Goal: Transaction & Acquisition: Purchase product/service

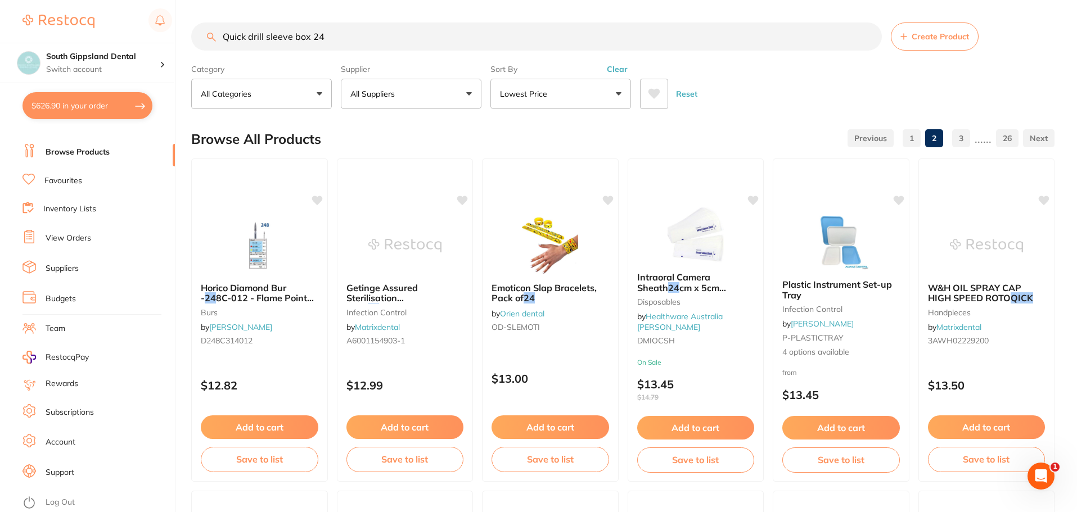
click at [404, 40] on input "Quick drill sleeve box 24" at bounding box center [536, 36] width 691 height 28
click at [209, 36] on div "Quick drill sleeve box 24 Create Product" at bounding box center [622, 36] width 863 height 28
drag, startPoint x: 354, startPoint y: 39, endPoint x: 141, endPoint y: 34, distance: 212.7
click at [130, 37] on div "$626.90 South Gippsland Dental Switch account South Gippsland Dental Rapid Resp…" at bounding box center [538, 256] width 1077 height 512
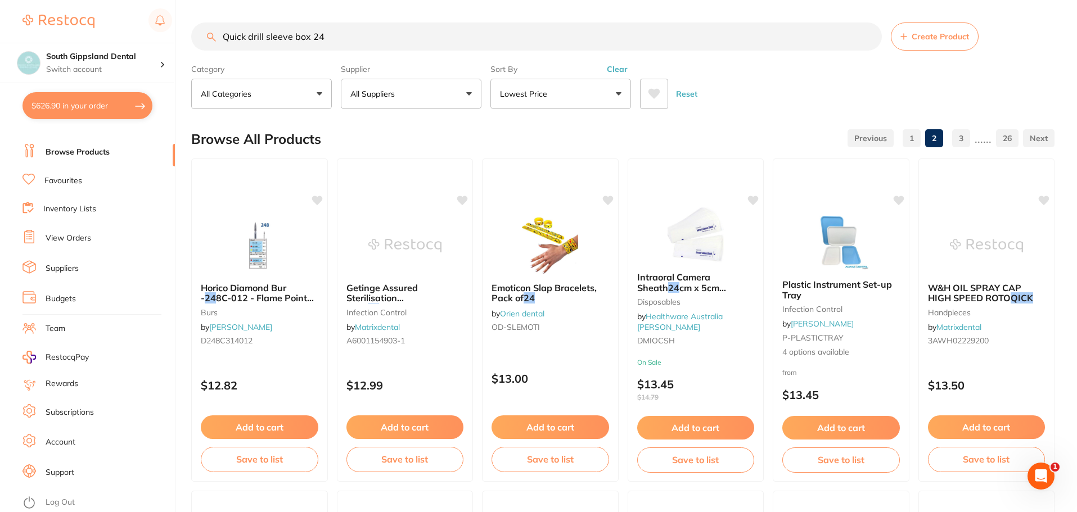
drag, startPoint x: 241, startPoint y: 35, endPoint x: 482, endPoint y: 44, distance: 240.9
click at [481, 44] on input "Quick drill sleeve box 24" at bounding box center [536, 36] width 691 height 28
click at [486, 35] on input "Quick drill sleeve box 24" at bounding box center [536, 36] width 691 height 28
drag, startPoint x: 333, startPoint y: 39, endPoint x: 202, endPoint y: 40, distance: 131.1
click at [213, 39] on div "Quick drill sleeve box 24 Create Product" at bounding box center [622, 36] width 863 height 28
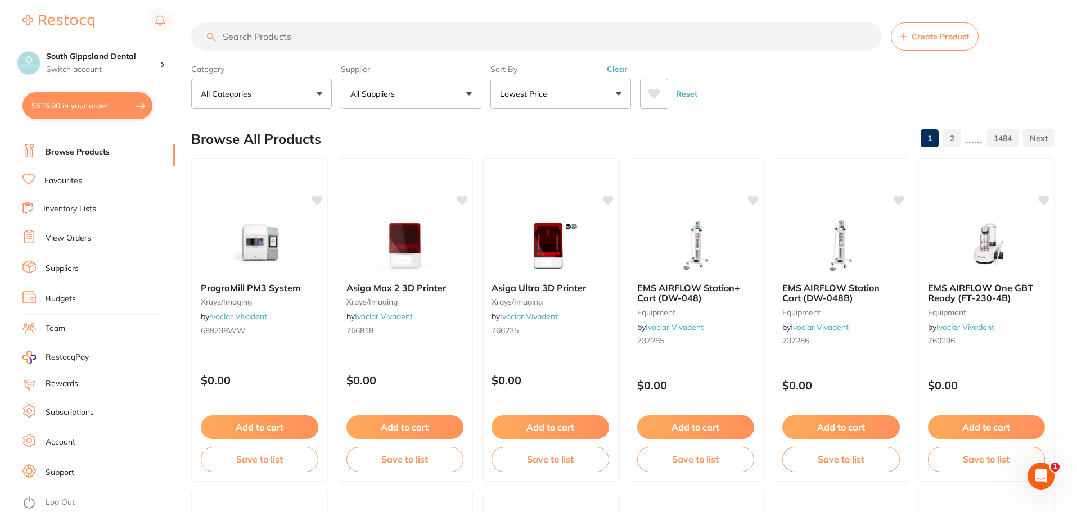
paste input "Quick drill sleeve box 24"
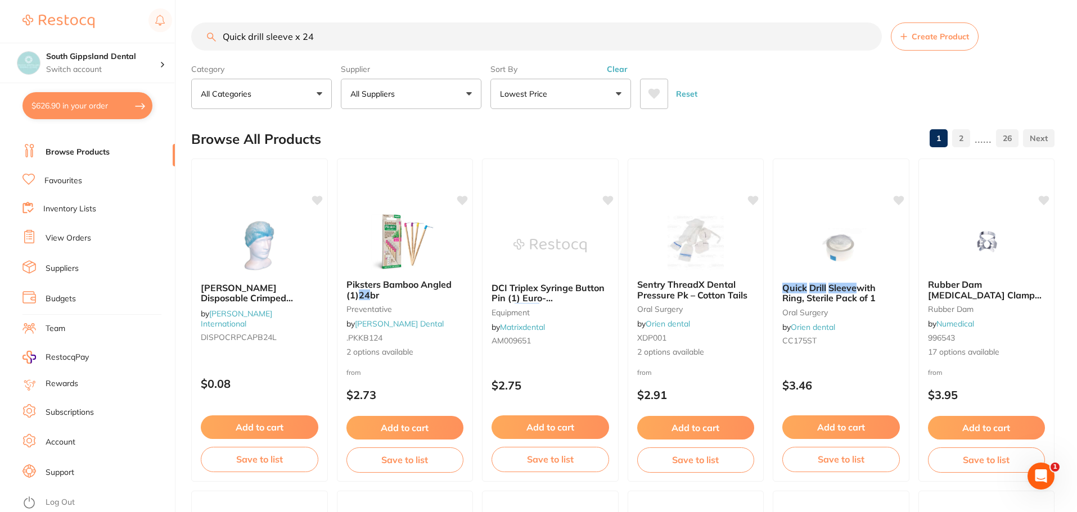
click at [349, 41] on input "Quick drill sleeve x 24" at bounding box center [536, 36] width 691 height 28
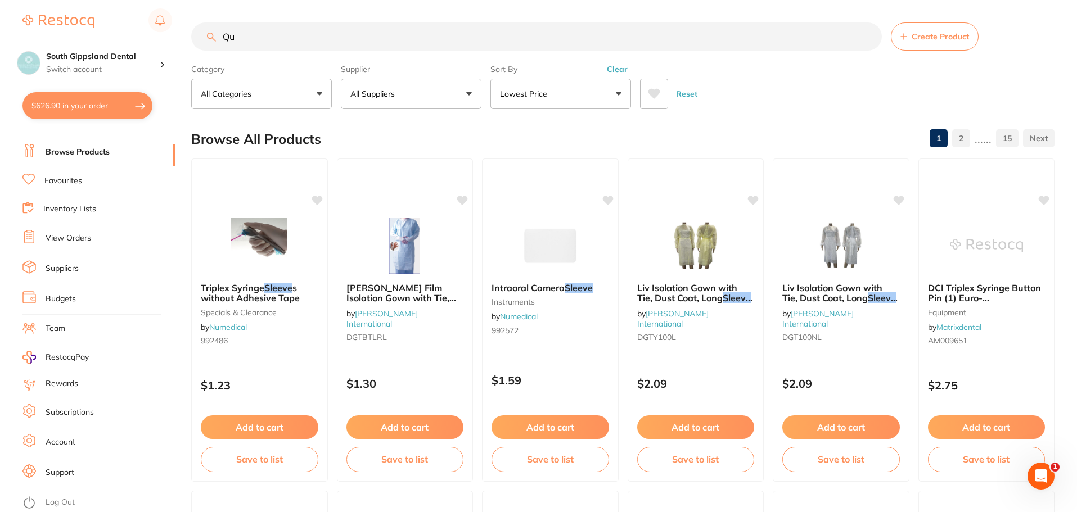
type input "Q"
type input "quick drill sleeve"
click at [622, 88] on button "Lowest Price" at bounding box center [560, 94] width 141 height 30
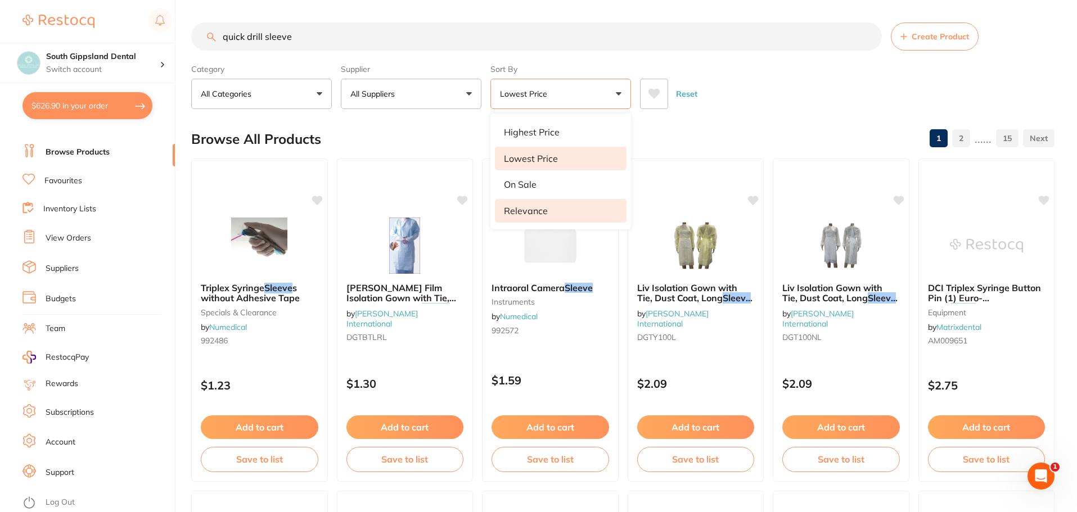
click at [535, 206] on p "Relevance" at bounding box center [526, 211] width 44 height 10
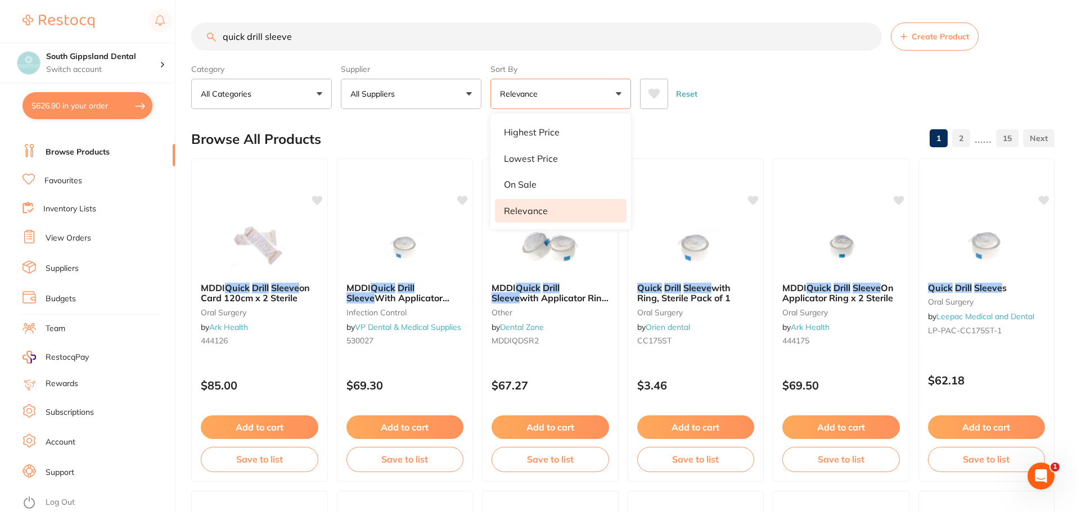
click at [769, 80] on div "Reset" at bounding box center [843, 89] width 406 height 39
click at [539, 294] on span "with Applicator Ring (150cm x 9.5cm) Pkt2" at bounding box center [550, 303] width 118 height 22
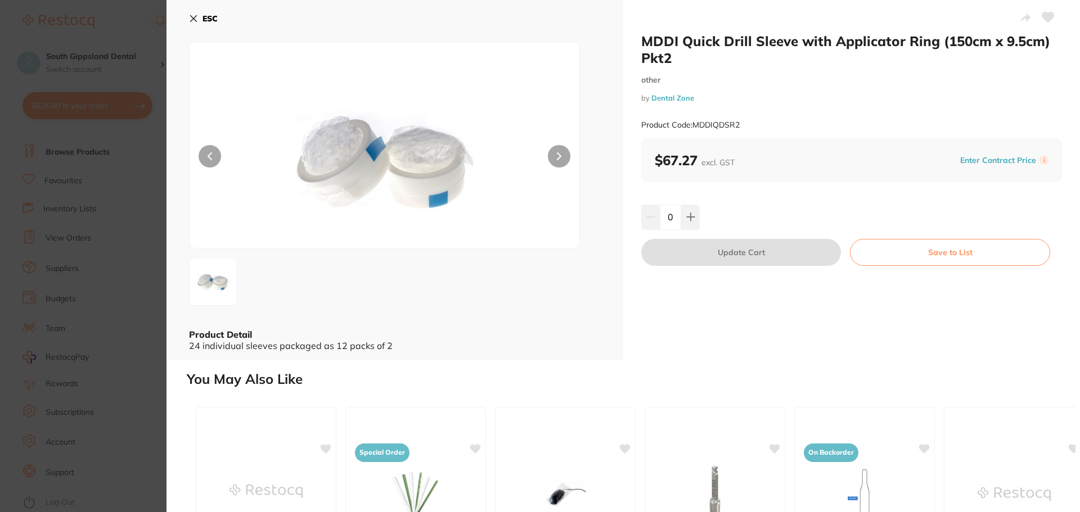
click at [195, 18] on icon at bounding box center [193, 18] width 9 height 9
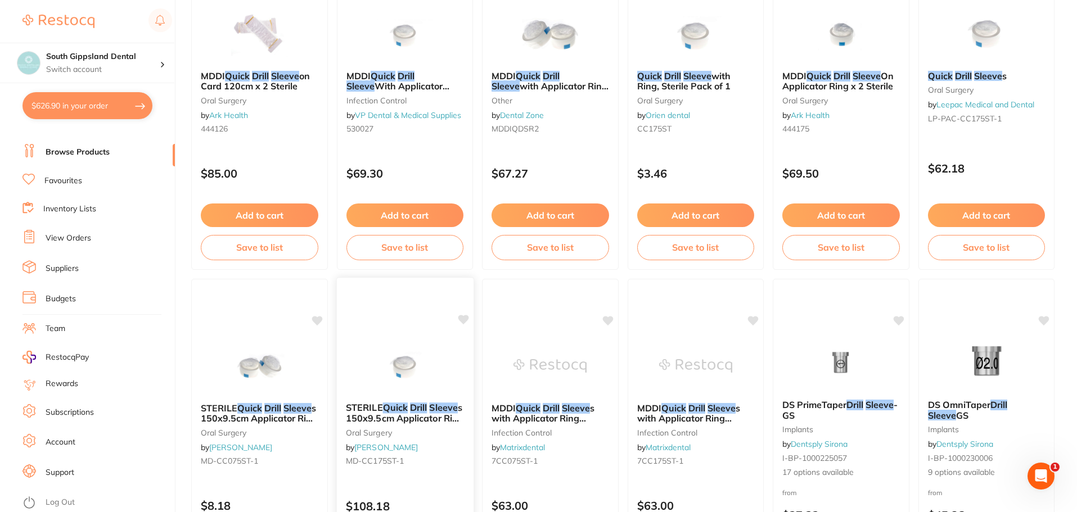
scroll to position [339, 0]
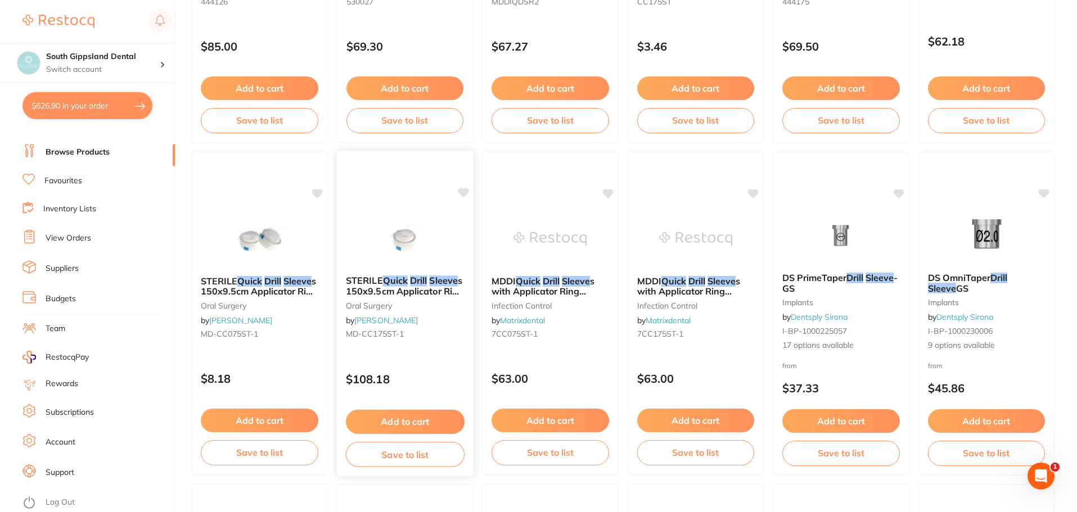
click at [382, 283] on span "STERILE" at bounding box center [363, 280] width 37 height 11
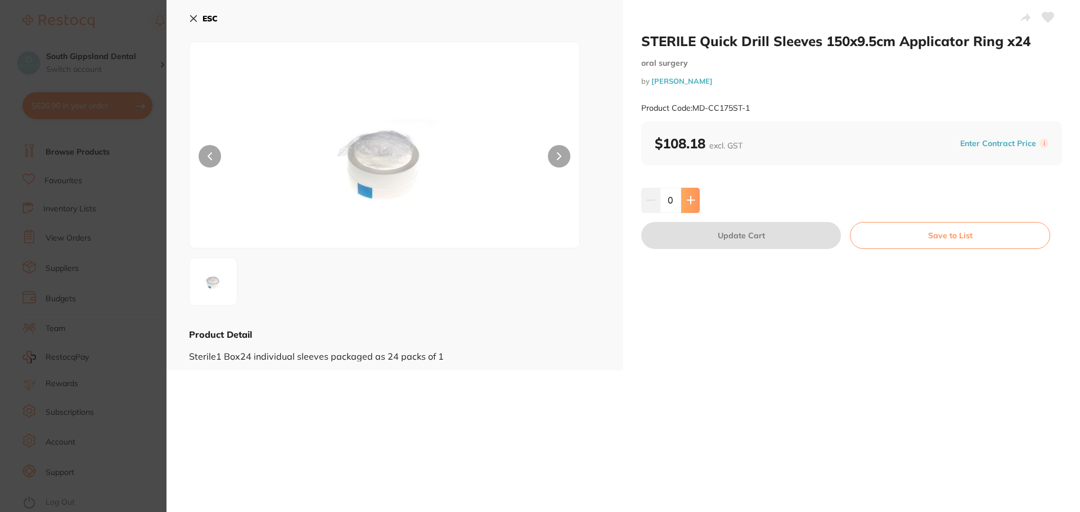
click at [694, 197] on button at bounding box center [690, 200] width 19 height 25
type input "1"
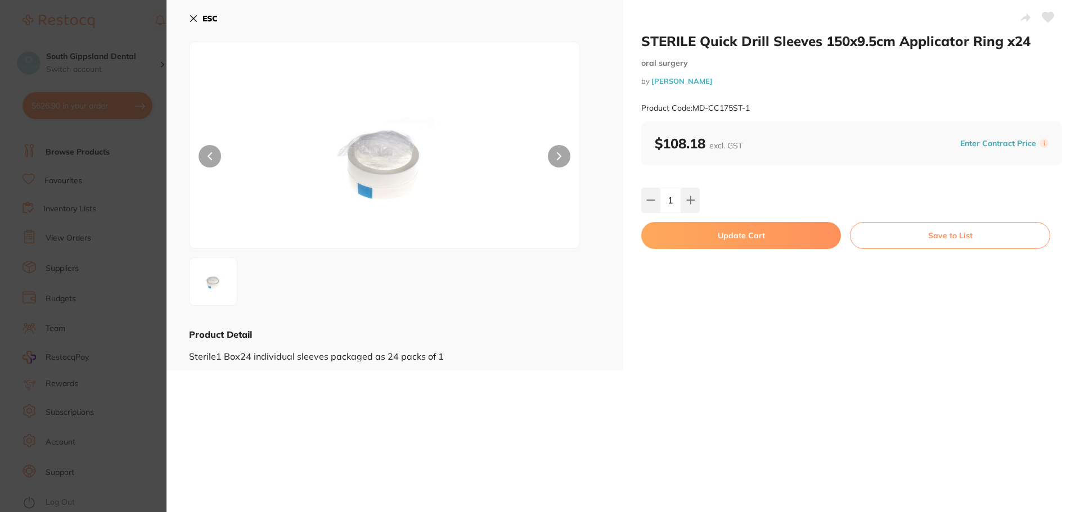
click at [193, 18] on icon at bounding box center [194, 19] width 6 height 6
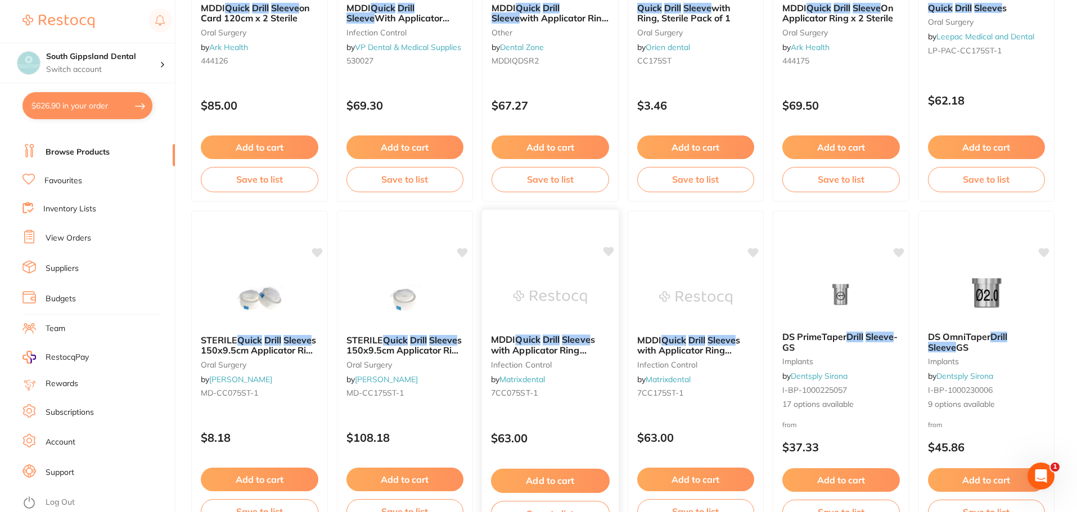
scroll to position [283, 0]
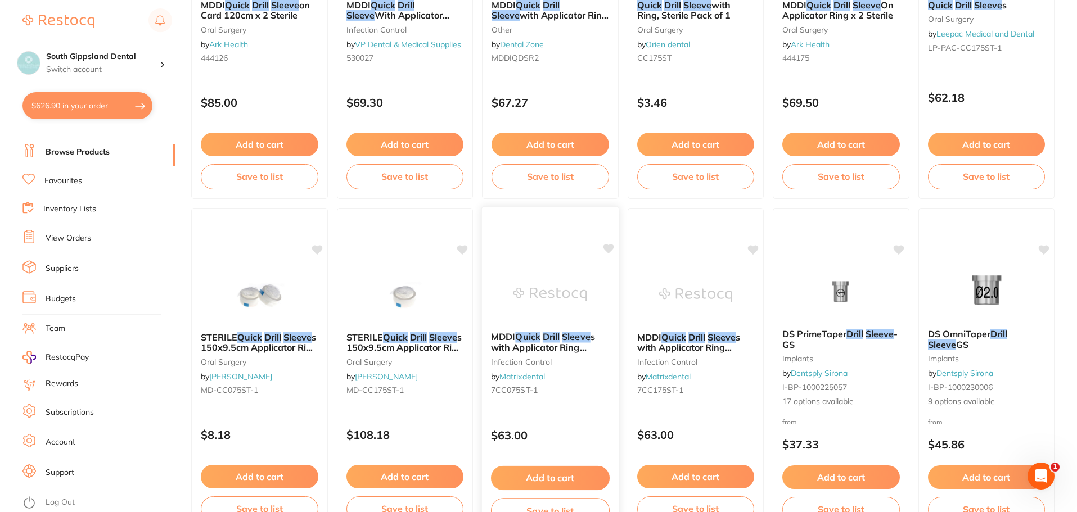
click at [528, 341] on em "Quick" at bounding box center [527, 336] width 25 height 11
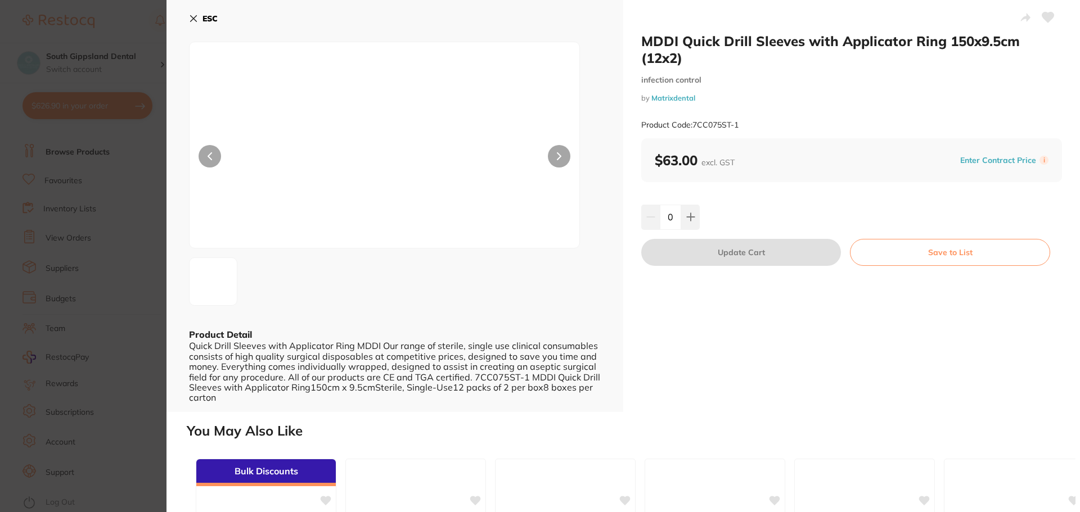
click at [191, 18] on icon at bounding box center [193, 18] width 9 height 9
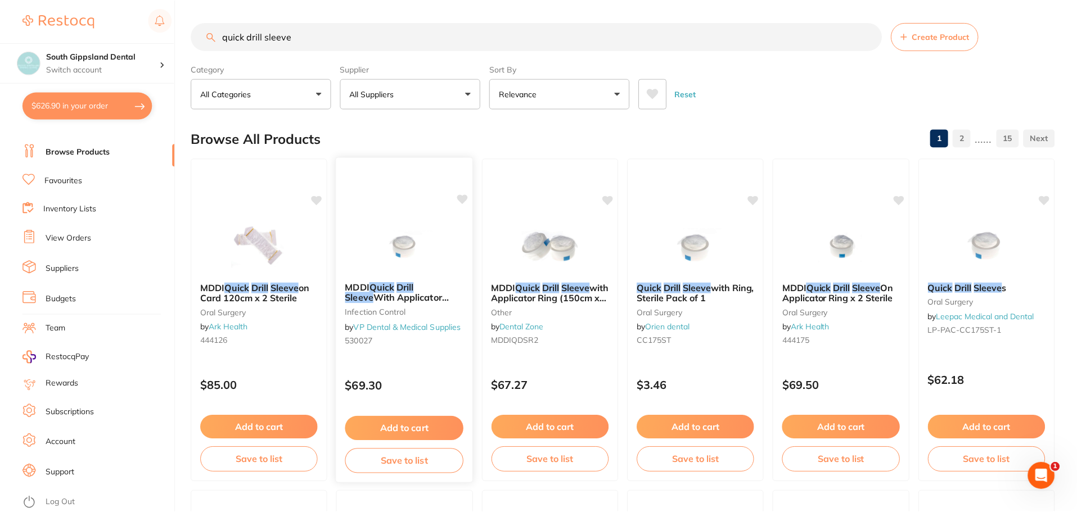
scroll to position [283, 0]
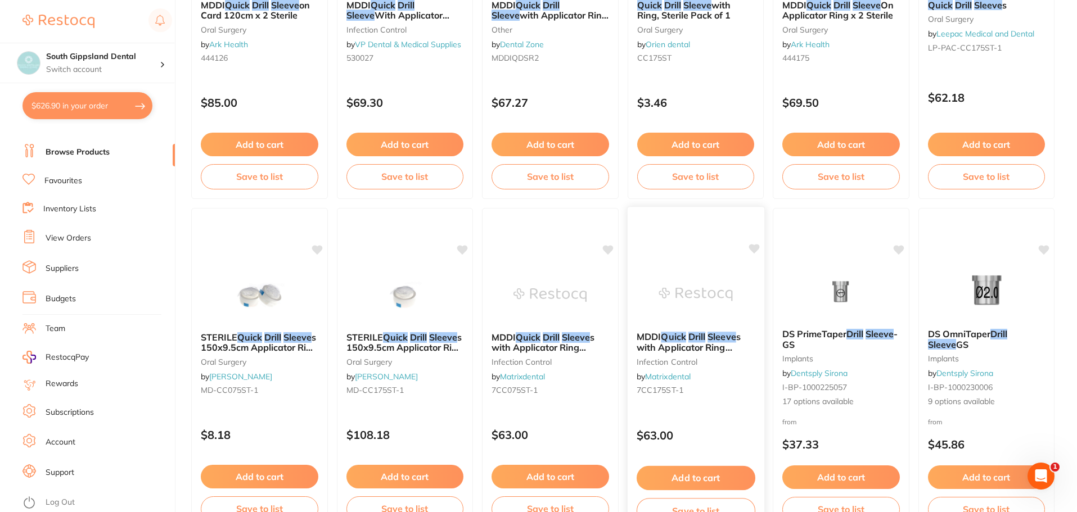
click at [704, 345] on span "s with Applicator Ring 150x9.5cm (24x1)" at bounding box center [688, 347] width 104 height 32
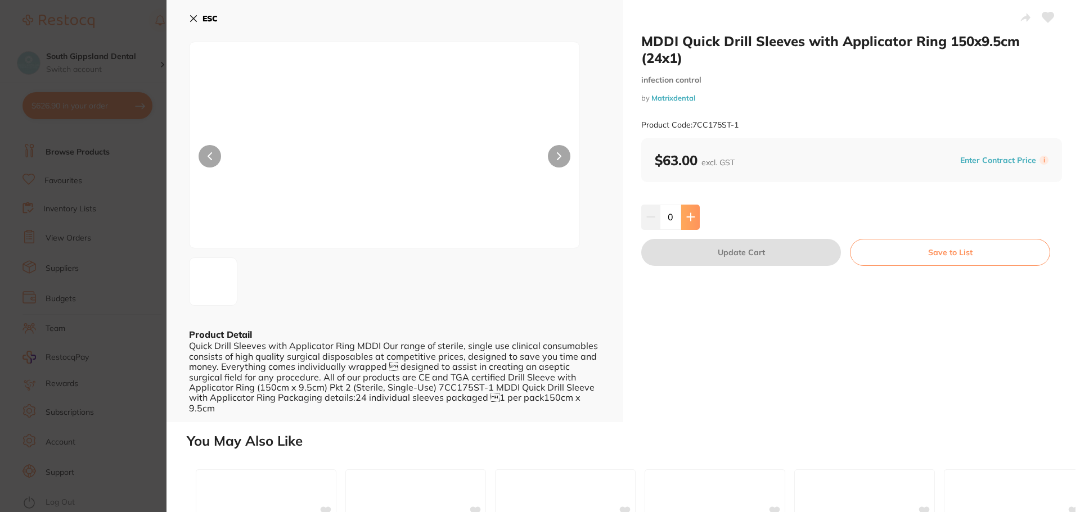
click at [691, 221] on icon at bounding box center [690, 217] width 9 height 9
type input "1"
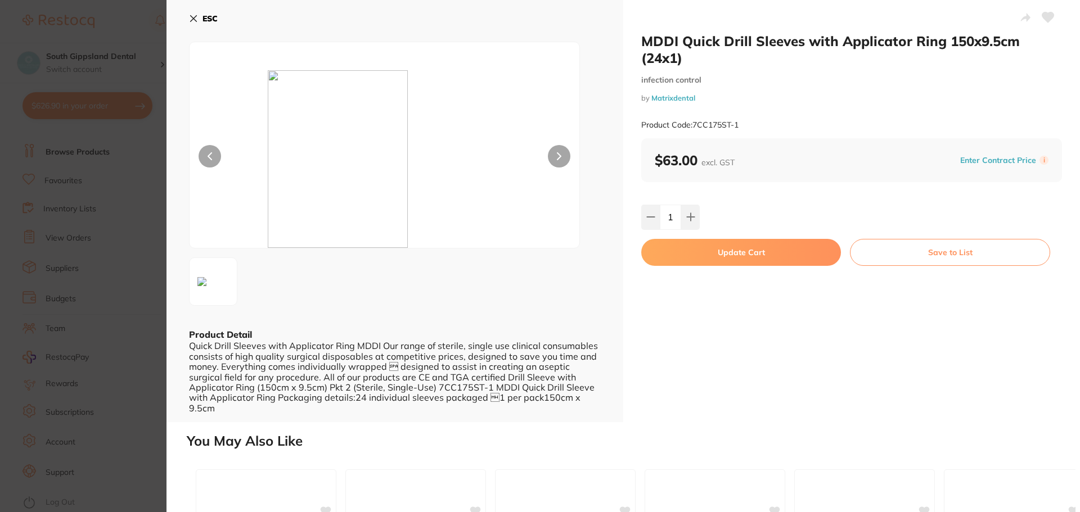
click at [723, 248] on button "Update Cart" at bounding box center [741, 252] width 200 height 27
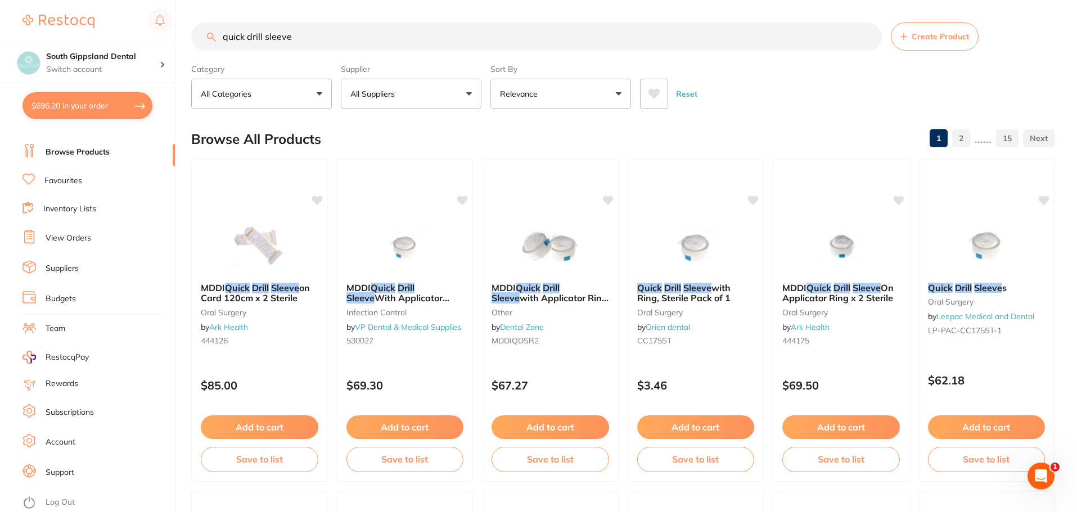
drag, startPoint x: 294, startPoint y: 36, endPoint x: 0, endPoint y: 17, distance: 294.2
click at [0, 17] on div "$696.20 South Gippsland Dental Switch account South Gippsland Dental Rapid Resp…" at bounding box center [538, 256] width 1077 height 512
type input "lint free towells"
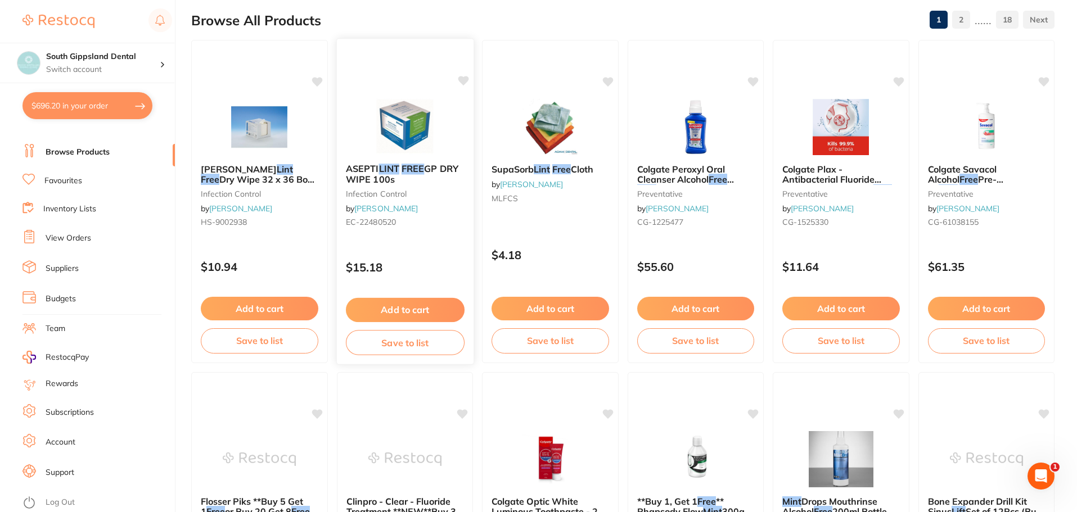
scroll to position [112, 0]
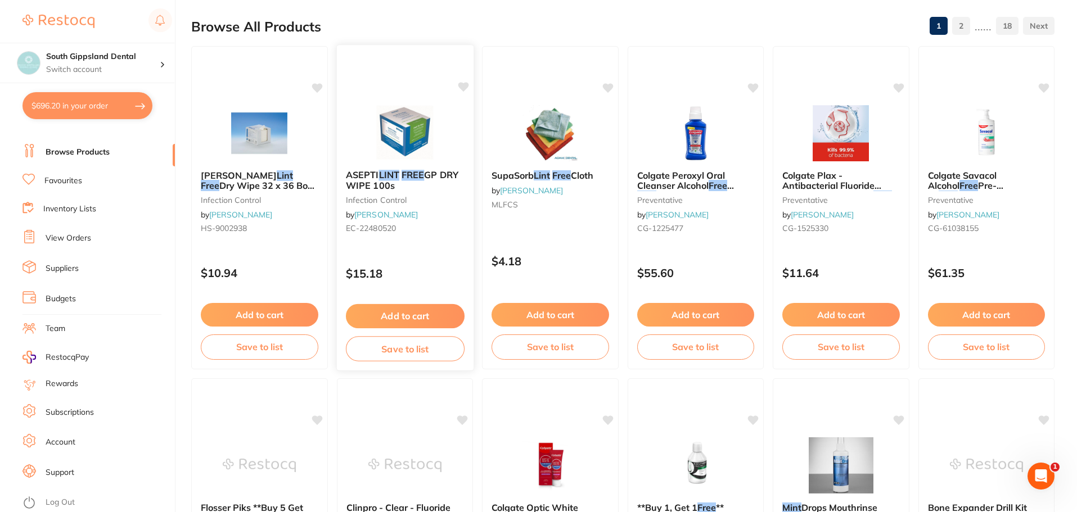
click at [388, 314] on button "Add to cart" at bounding box center [404, 316] width 119 height 24
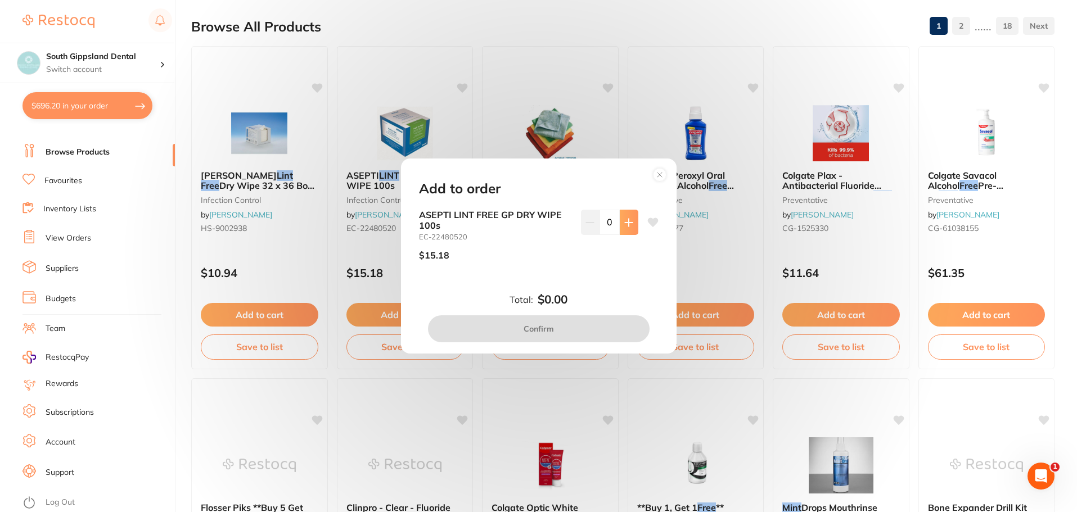
scroll to position [0, 0]
click at [621, 217] on button at bounding box center [629, 222] width 19 height 25
type input "1"
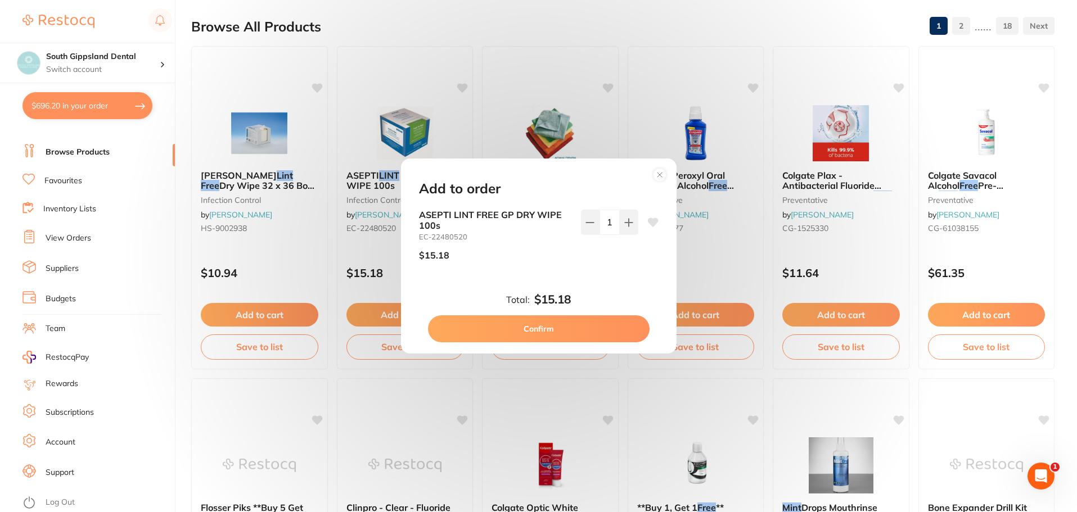
click at [651, 222] on icon at bounding box center [652, 222] width 11 height 9
click at [535, 332] on button "Confirm" at bounding box center [539, 329] width 222 height 27
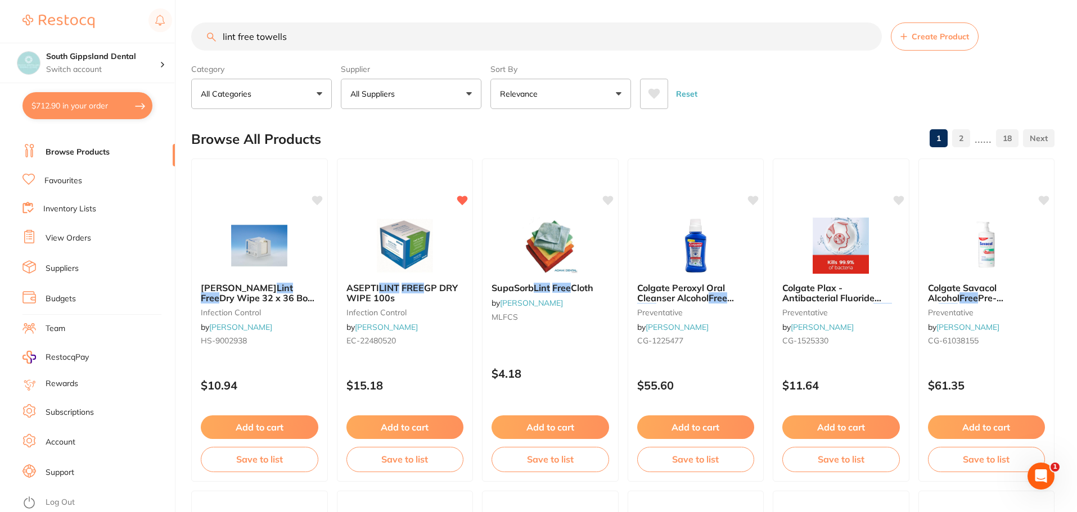
drag, startPoint x: 341, startPoint y: 40, endPoint x: 36, endPoint y: 35, distance: 304.9
click at [56, 36] on div "$712.90 South Gippsland Dental Switch account South Gippsland Dental Rapid Resp…" at bounding box center [538, 256] width 1077 height 512
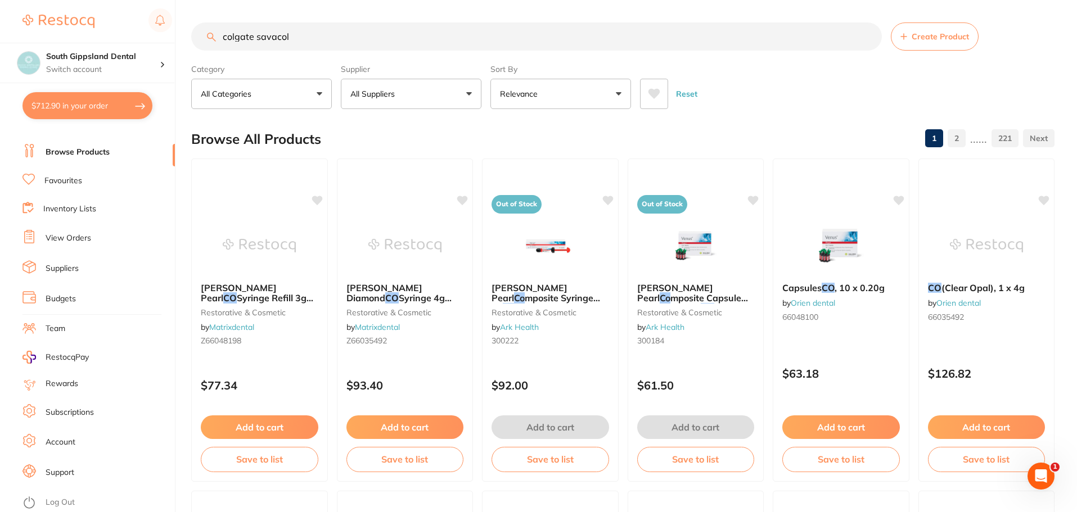
type input "colgate savacol"
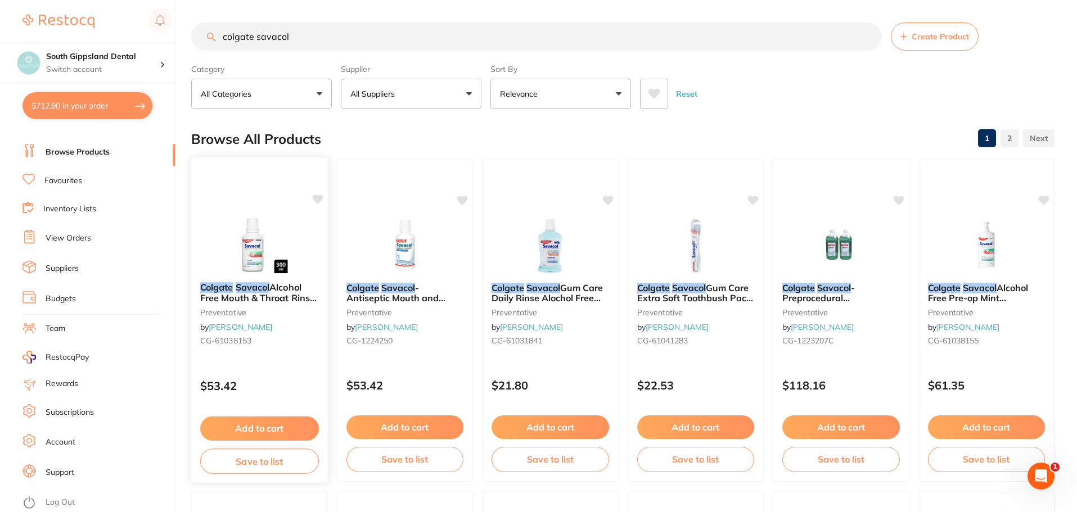
click at [272, 296] on span "Alcohol Free Mouth & Throat Rinse 300ml X 6" at bounding box center [258, 298] width 116 height 32
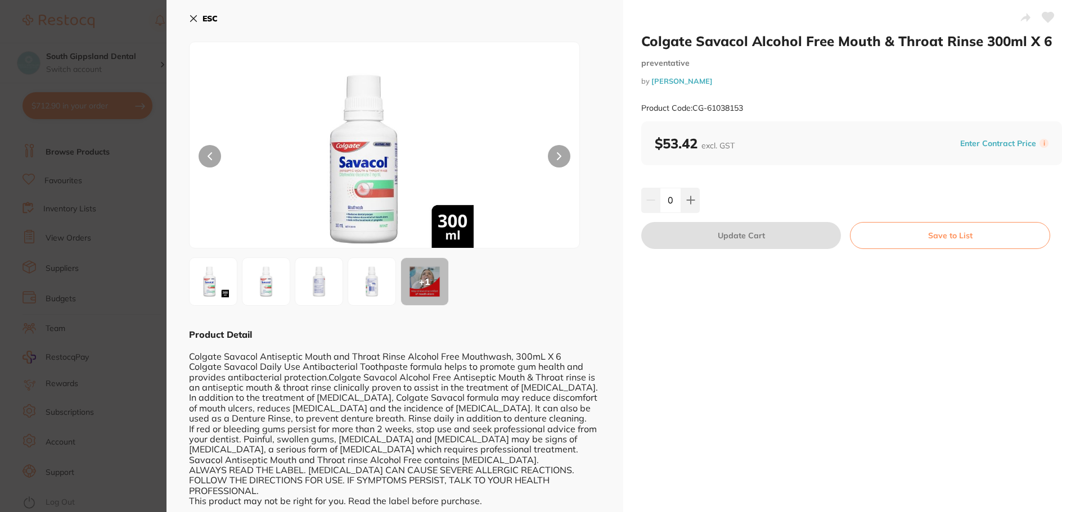
click at [192, 18] on icon at bounding box center [194, 19] width 6 height 6
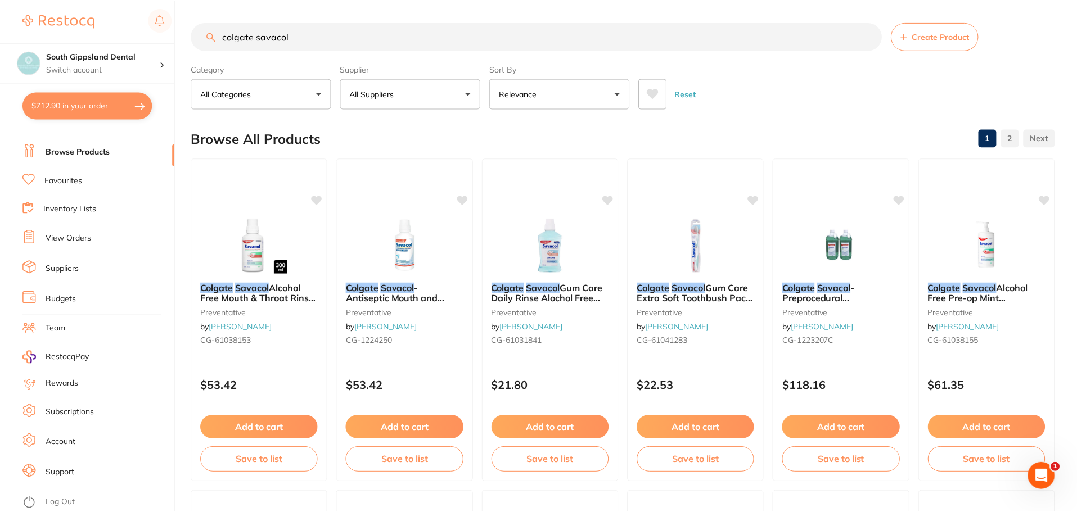
scroll to position [2, 0]
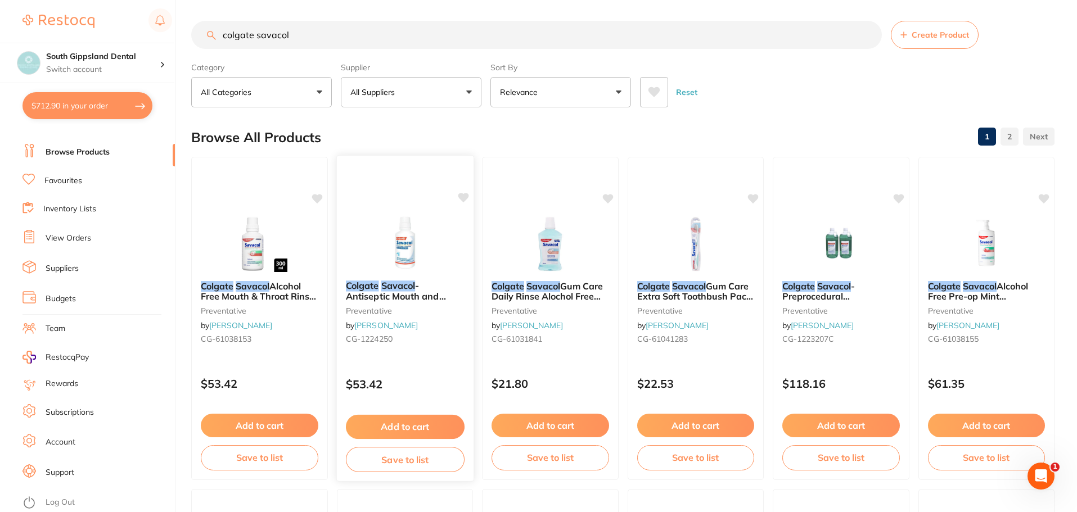
click at [389, 293] on span "- Antiseptic Mouth and Throat Rinse - Alcohol Free - 300ml, 6-Pack" at bounding box center [403, 301] width 116 height 43
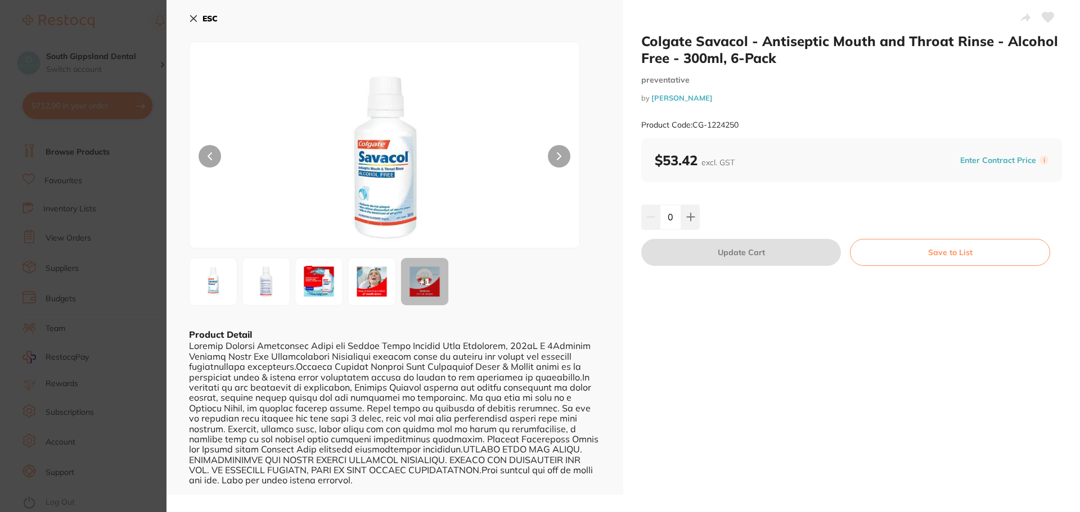
click at [192, 17] on icon at bounding box center [194, 19] width 6 height 6
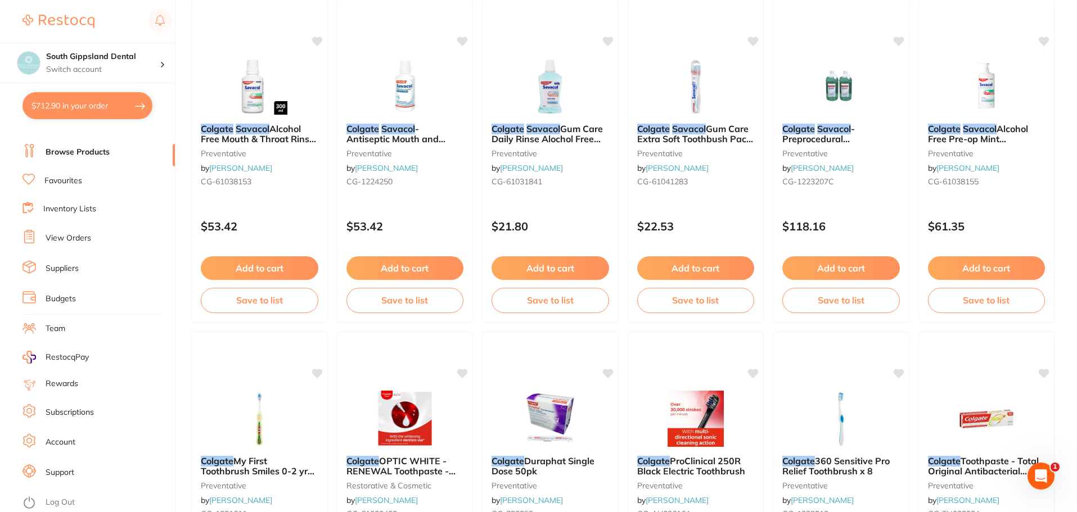
scroll to position [114, 0]
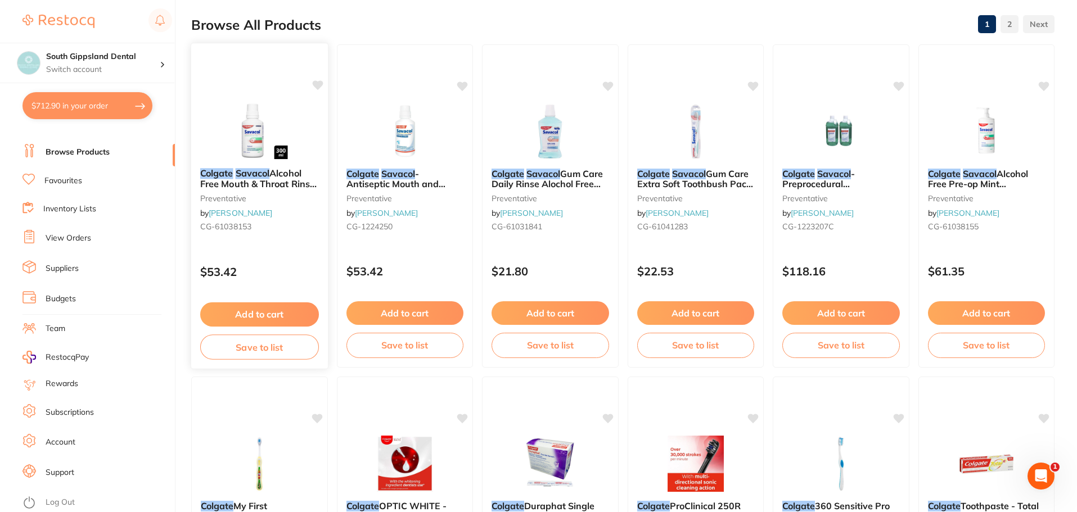
click at [235, 311] on button "Add to cart" at bounding box center [259, 315] width 119 height 24
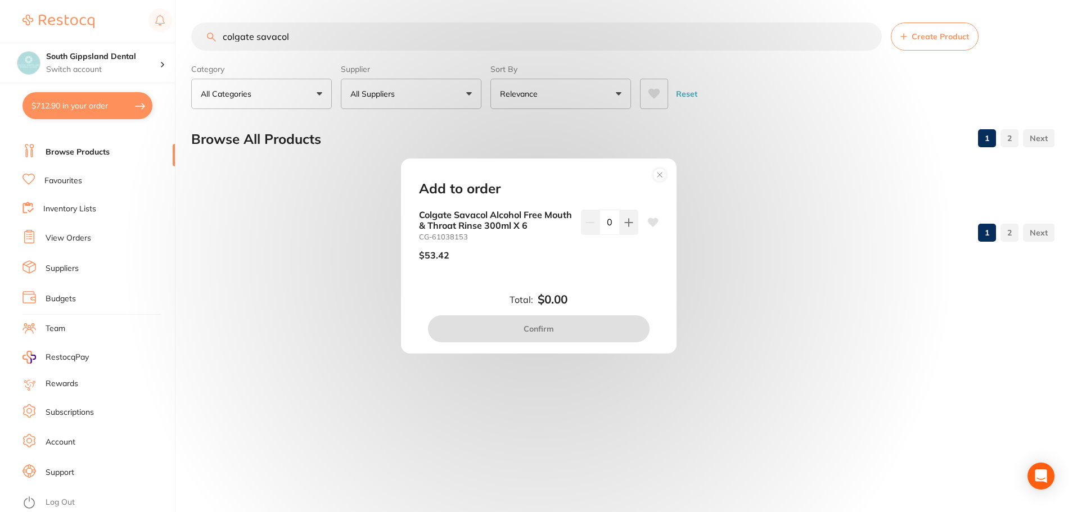
scroll to position [0, 0]
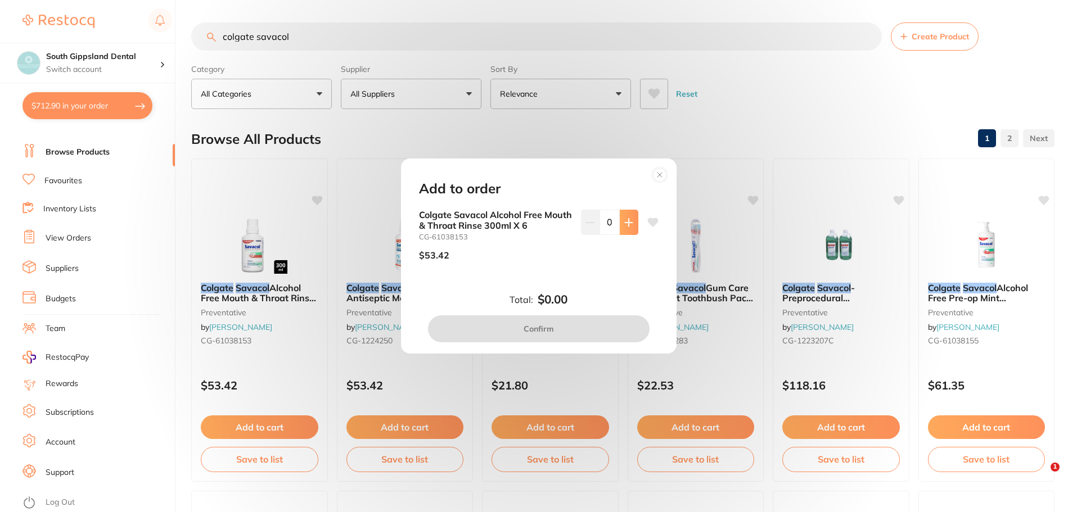
click at [630, 220] on icon at bounding box center [628, 222] width 9 height 9
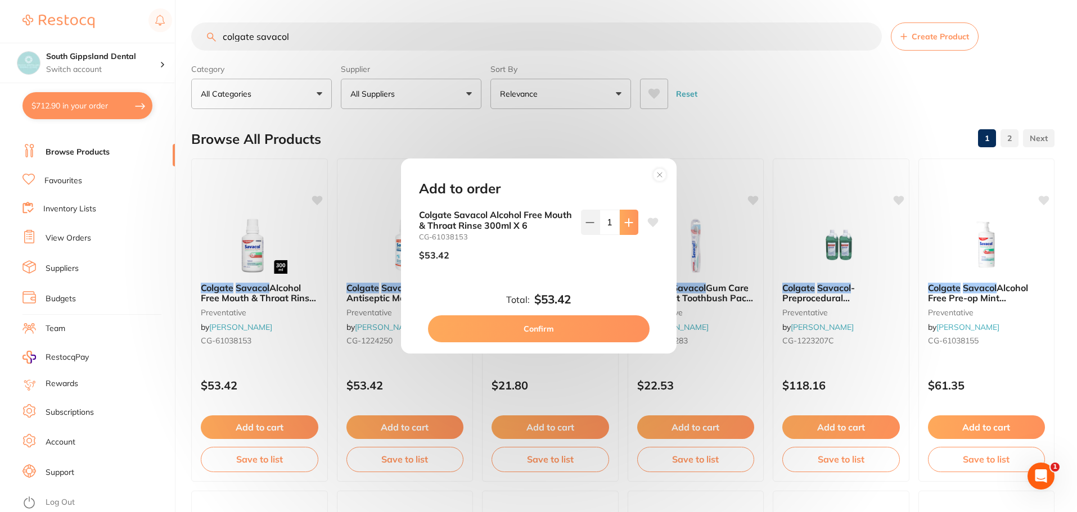
click at [630, 220] on icon at bounding box center [628, 222] width 9 height 9
type input "2"
click at [650, 219] on icon at bounding box center [652, 222] width 11 height 9
click at [556, 327] on button "Confirm" at bounding box center [539, 329] width 222 height 27
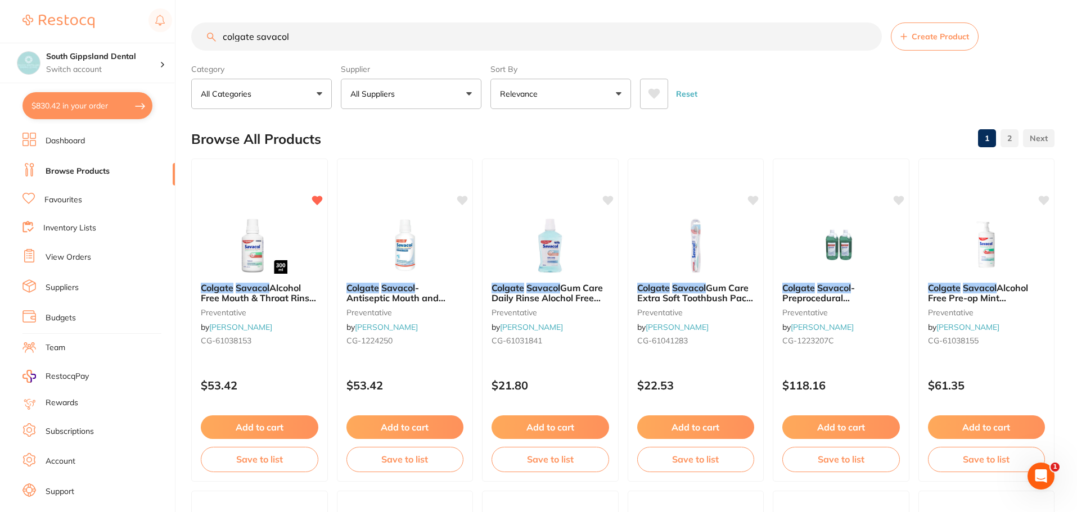
click at [84, 102] on button "$830.42 in your order" at bounding box center [87, 105] width 130 height 27
checkbox input "true"
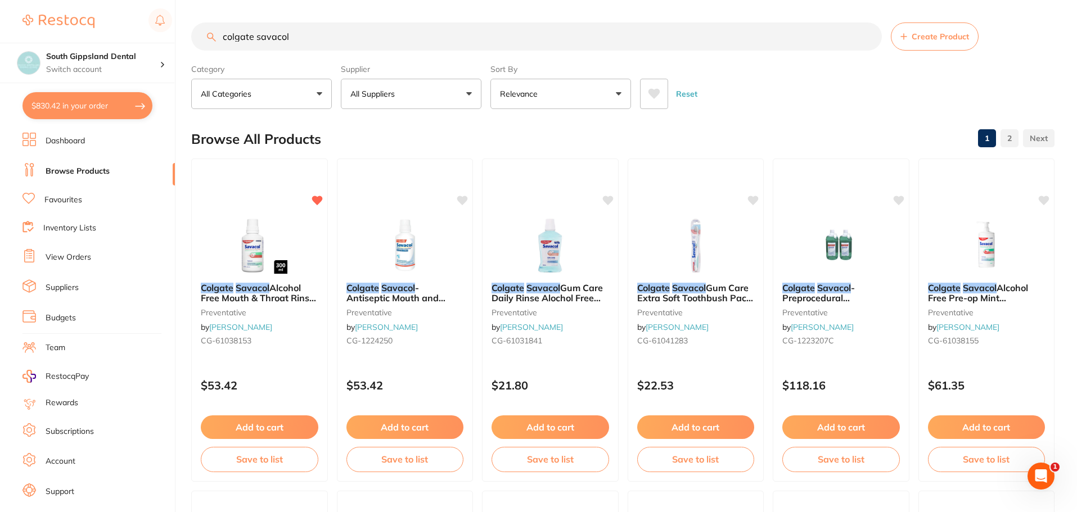
checkbox input "true"
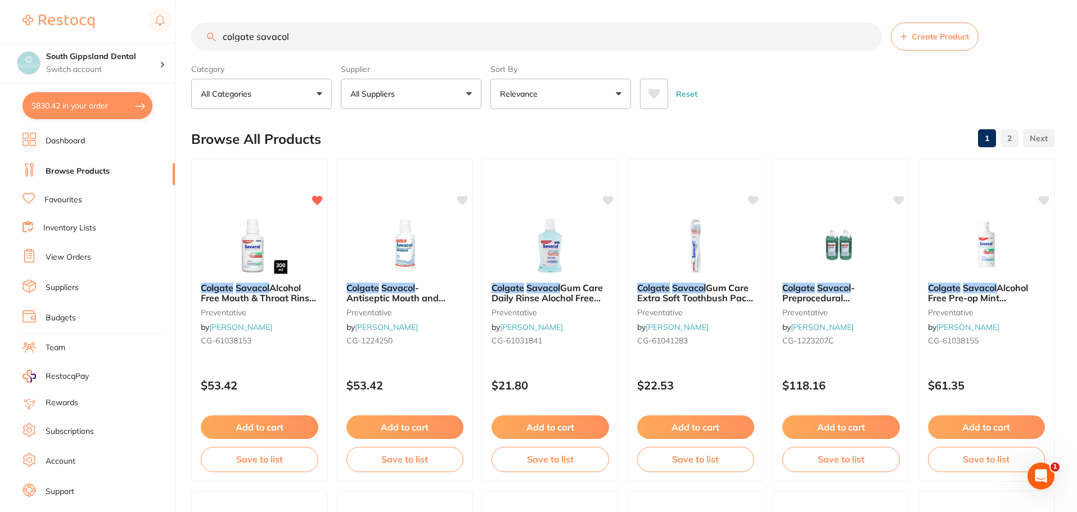
checkbox input "true"
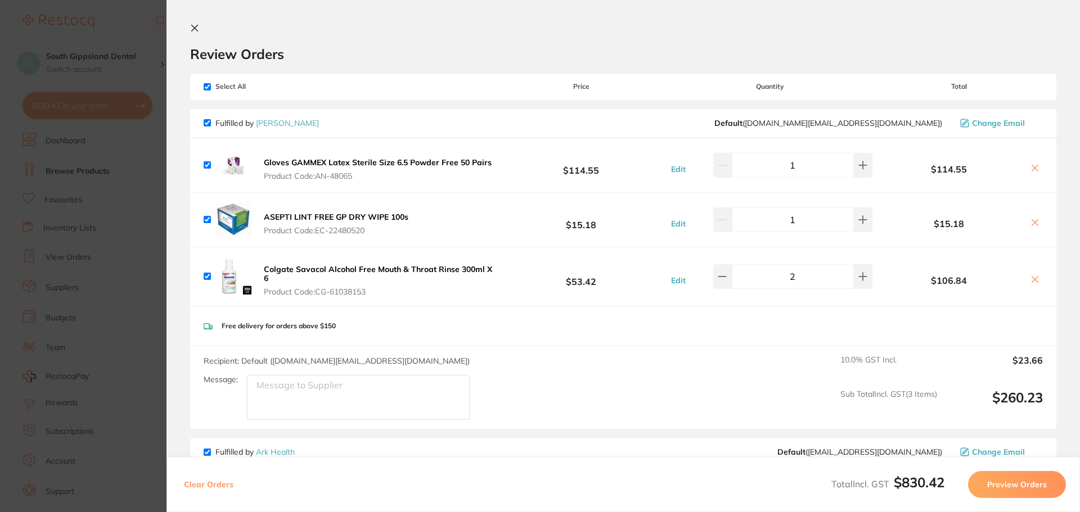
click at [197, 28] on icon at bounding box center [194, 28] width 9 height 9
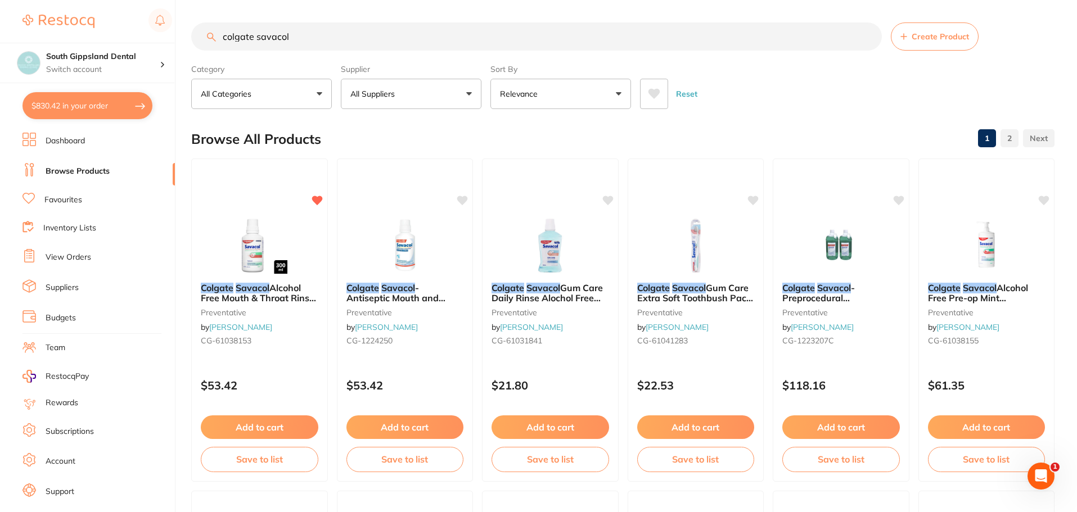
drag, startPoint x: 311, startPoint y: 36, endPoint x: 134, endPoint y: 37, distance: 177.2
click at [134, 37] on div "$830.42 South Gippsland Dental Switch account South Gippsland Dental Rapid Resp…" at bounding box center [538, 256] width 1077 height 512
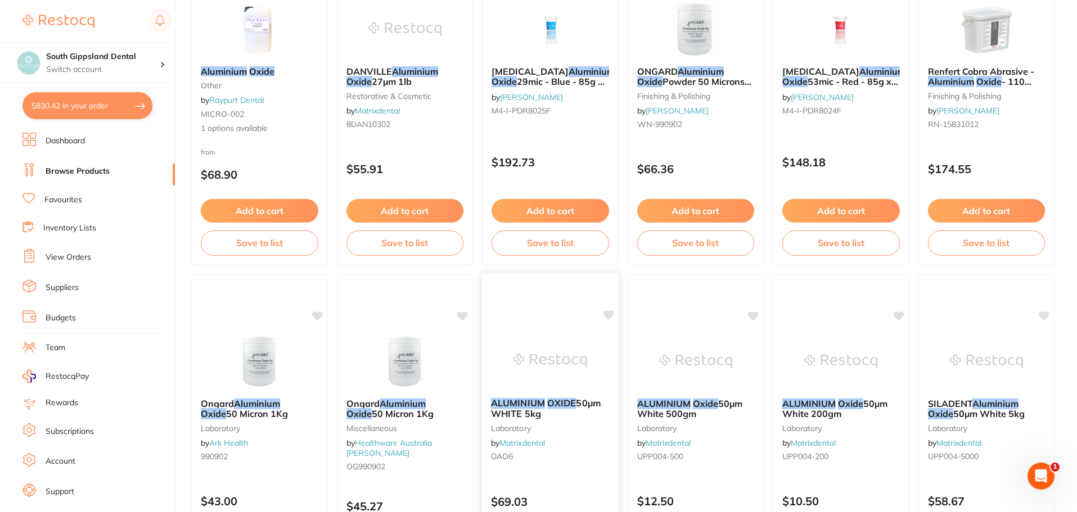
scroll to position [281, 0]
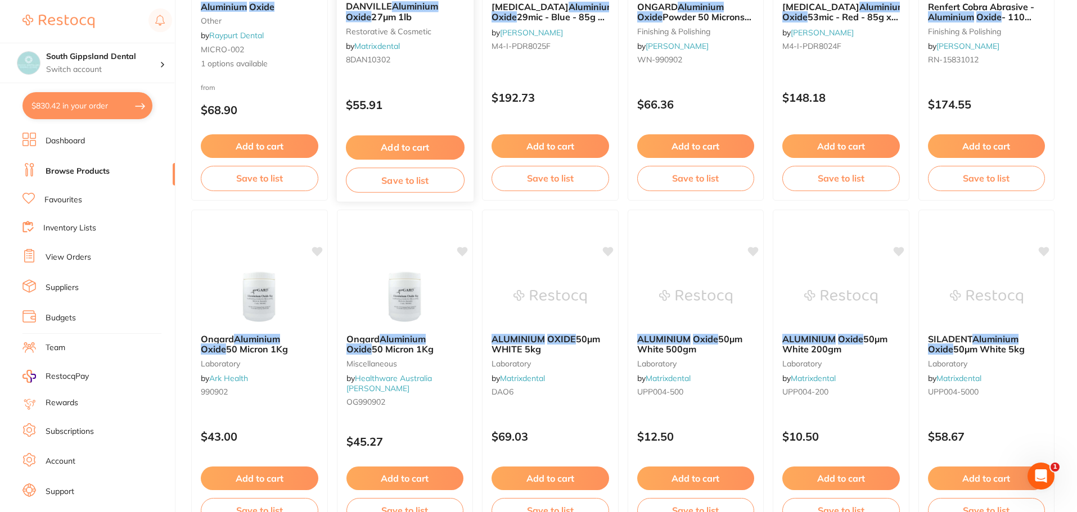
type input "aluminium oxide"
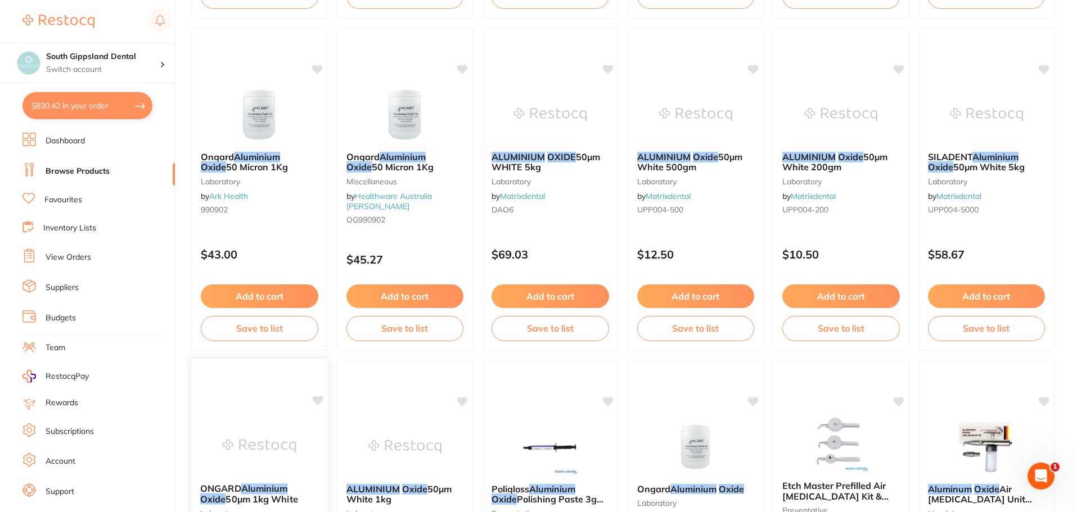
scroll to position [450, 0]
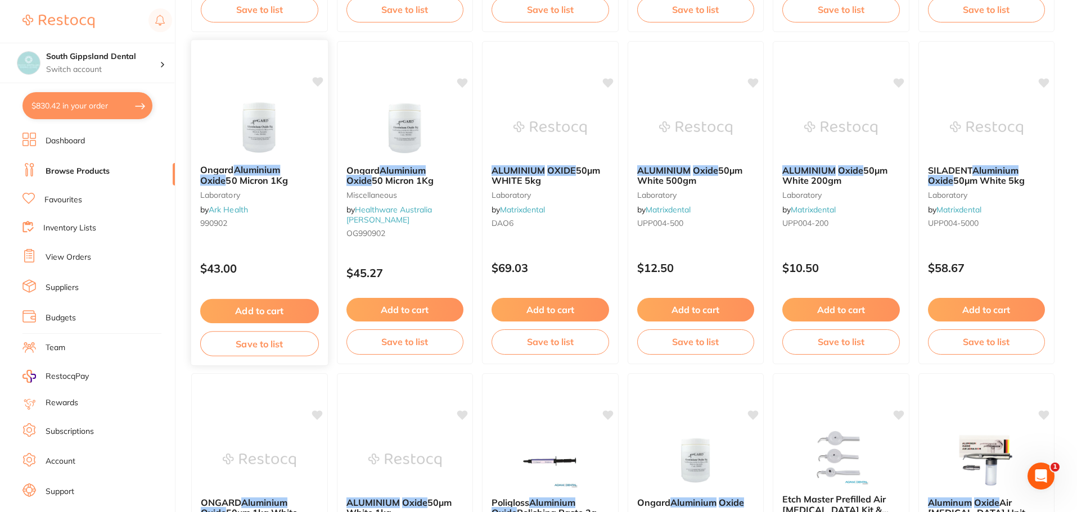
click at [259, 309] on button "Add to cart" at bounding box center [259, 311] width 119 height 24
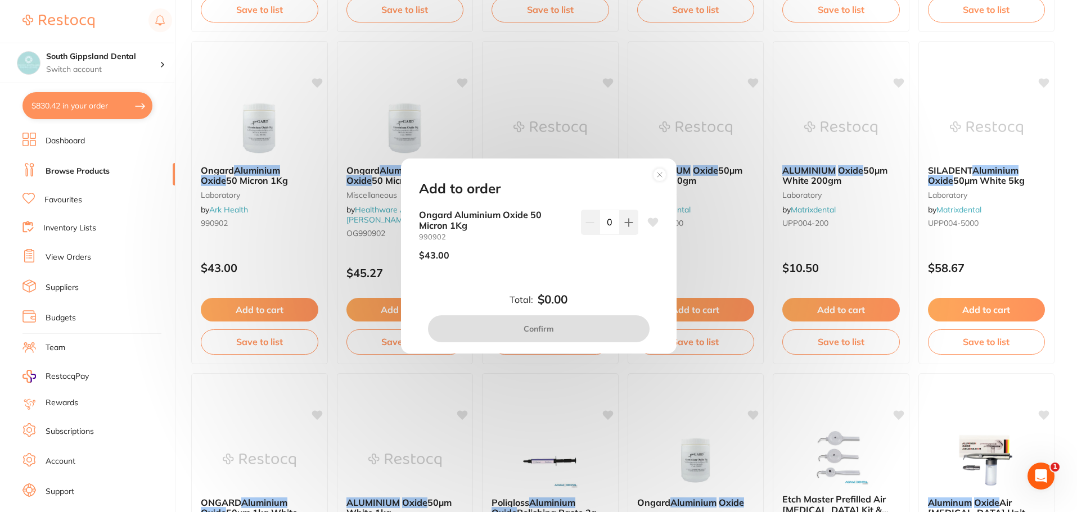
scroll to position [0, 0]
click at [631, 224] on button at bounding box center [629, 222] width 19 height 25
type input "1"
click at [652, 223] on icon at bounding box center [652, 222] width 11 height 9
click at [564, 327] on button "Confirm" at bounding box center [539, 329] width 222 height 27
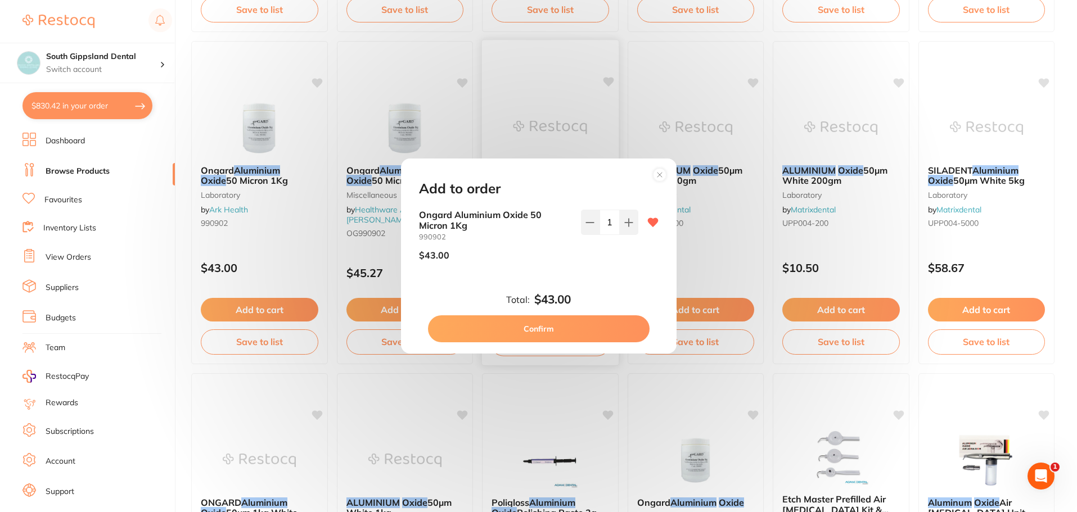
checkbox input "false"
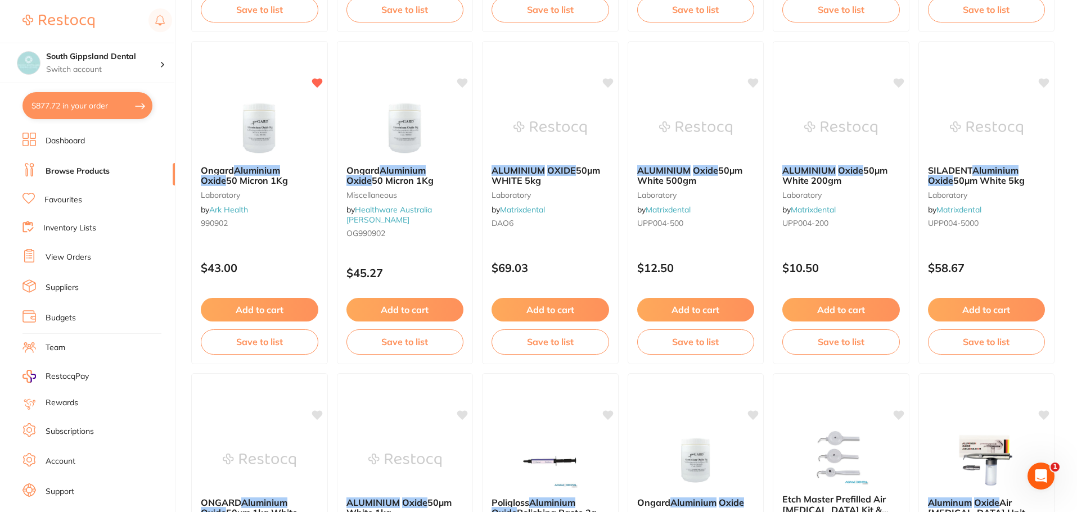
click at [140, 104] on button "$877.72 in your order" at bounding box center [87, 105] width 130 height 27
checkbox input "true"
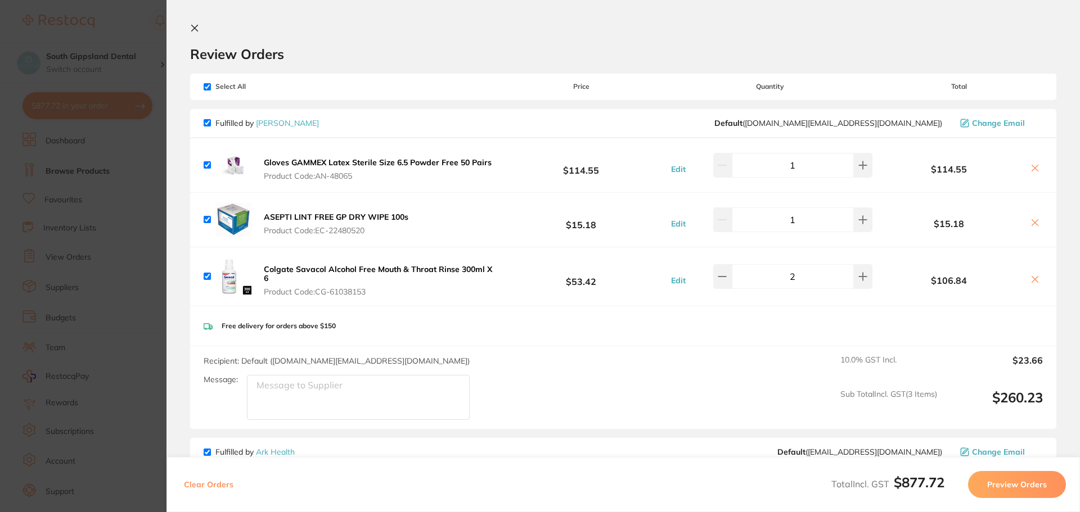
click at [191, 26] on icon at bounding box center [194, 28] width 9 height 9
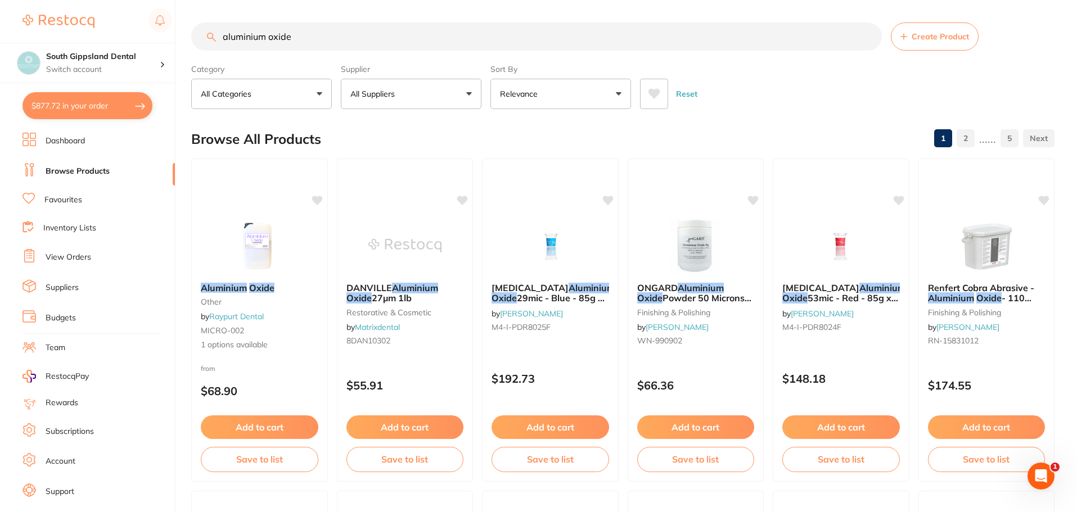
drag, startPoint x: 310, startPoint y: 36, endPoint x: 42, endPoint y: 19, distance: 268.3
click at [86, 20] on div "$877.72 South Gippsland Dental Switch account South Gippsland Dental Rapid Resp…" at bounding box center [538, 256] width 1077 height 512
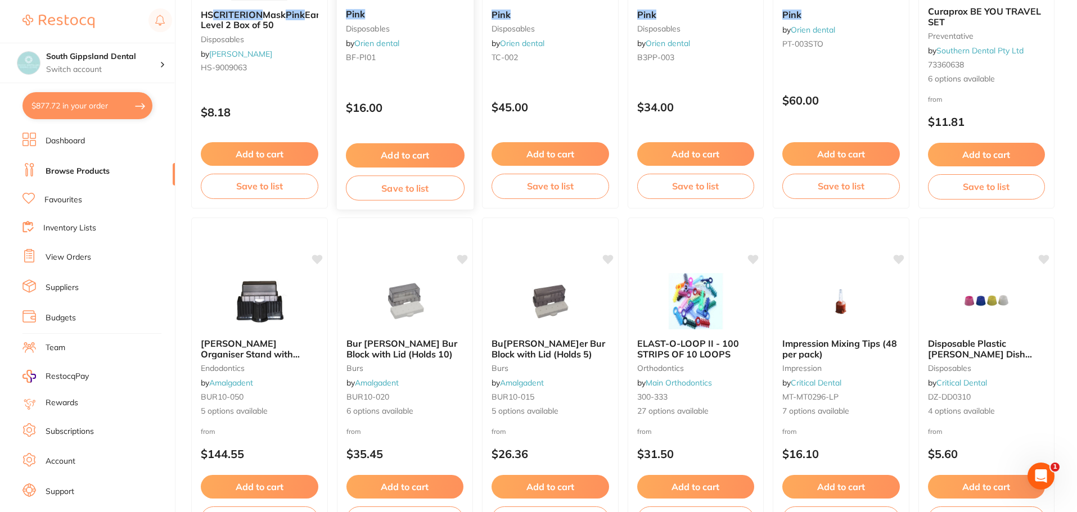
scroll to position [169, 0]
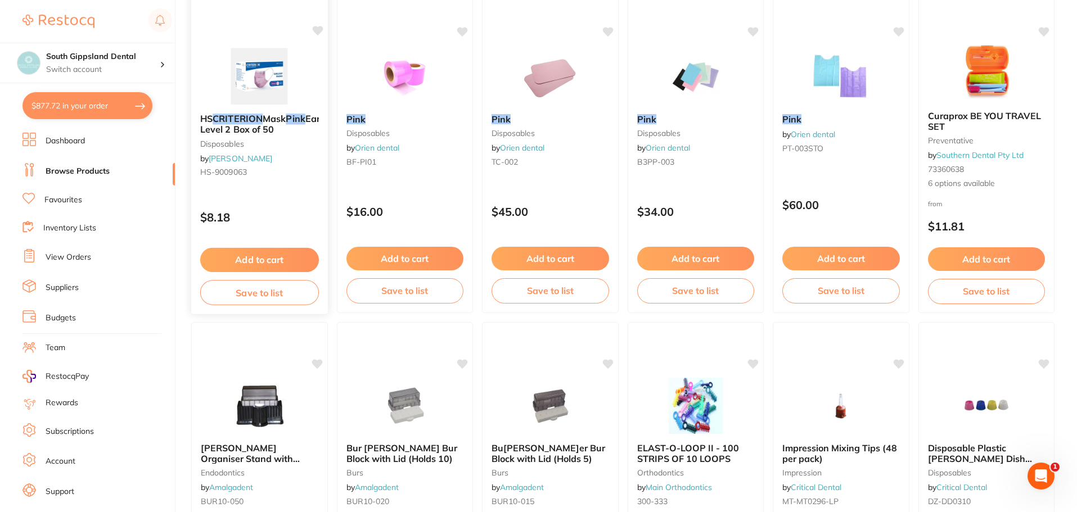
type input "criterion pink"
click at [241, 254] on button "Add to cart" at bounding box center [259, 260] width 119 height 24
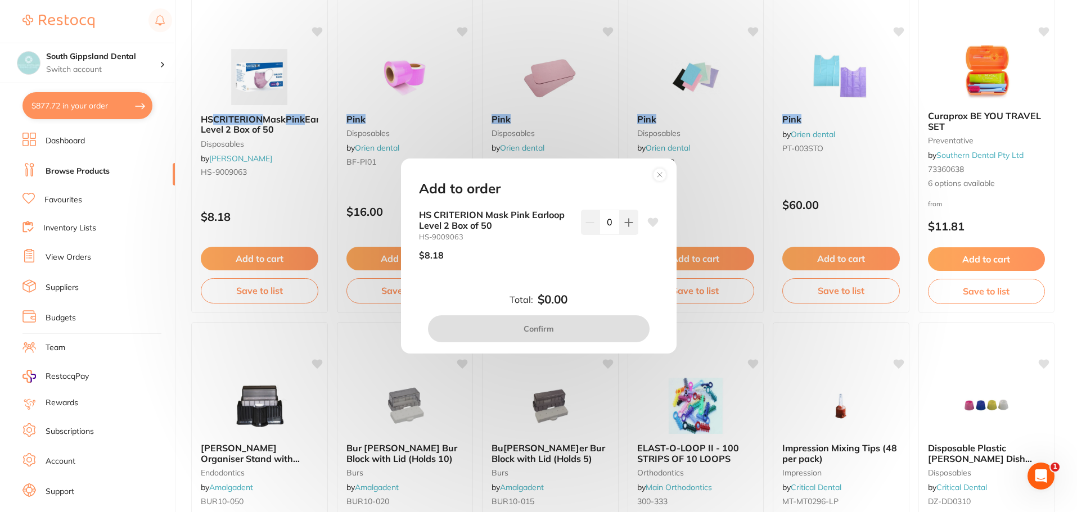
scroll to position [0, 0]
click at [656, 218] on div "HS CRITERION Mask Pink Earloop Level 2 Box of 50 HS-9009063 $8.18 0" at bounding box center [539, 249] width 267 height 78
click at [653, 220] on icon at bounding box center [652, 222] width 11 height 9
click at [627, 222] on icon at bounding box center [628, 222] width 9 height 9
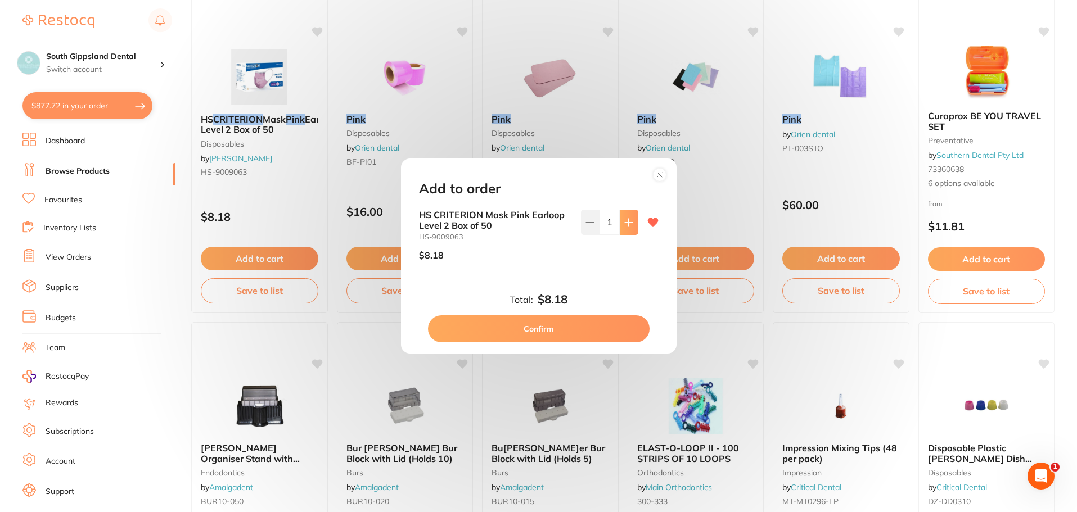
click at [627, 222] on icon at bounding box center [628, 222] width 9 height 9
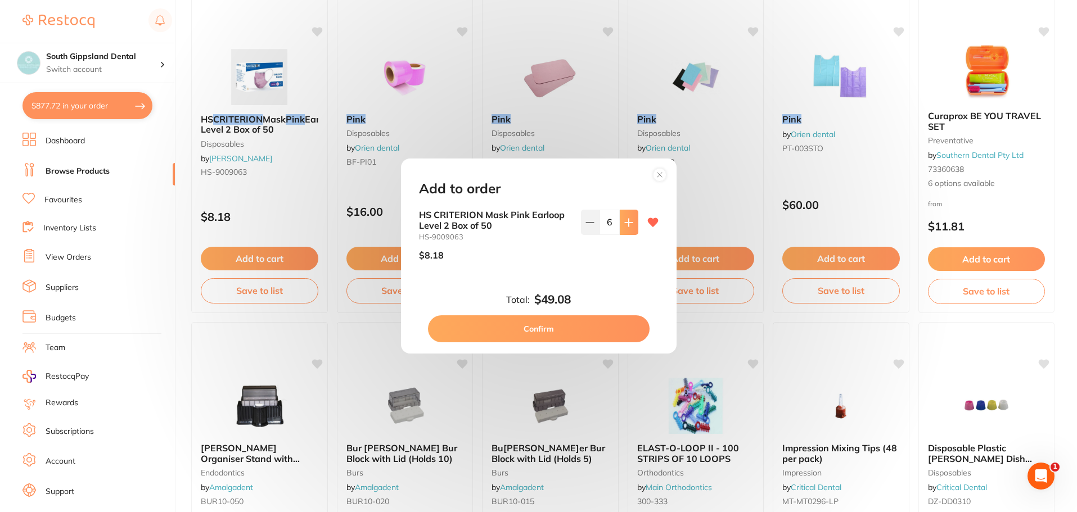
click at [627, 222] on icon at bounding box center [628, 222] width 9 height 9
type input "10"
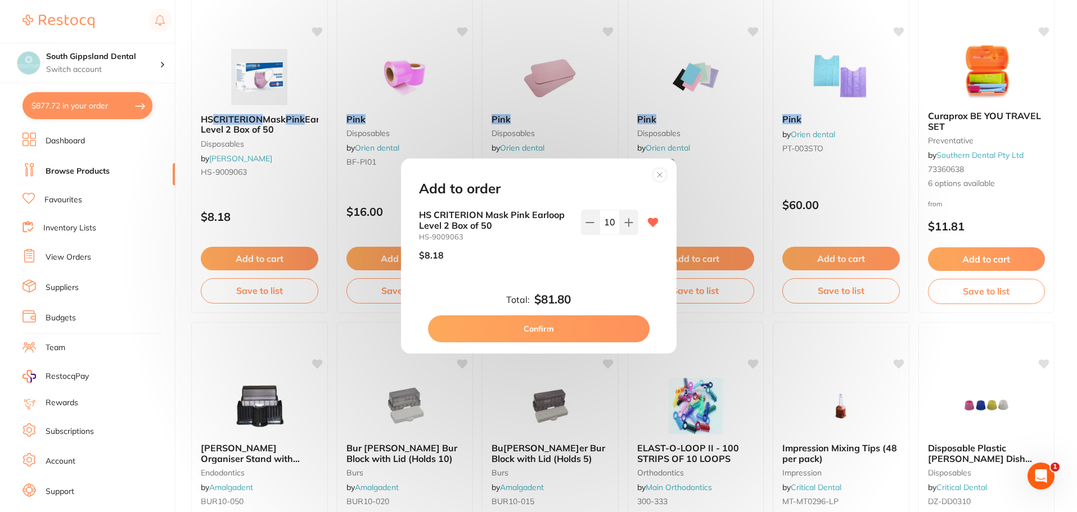
click at [575, 325] on button "Confirm" at bounding box center [539, 329] width 222 height 27
checkbox input "false"
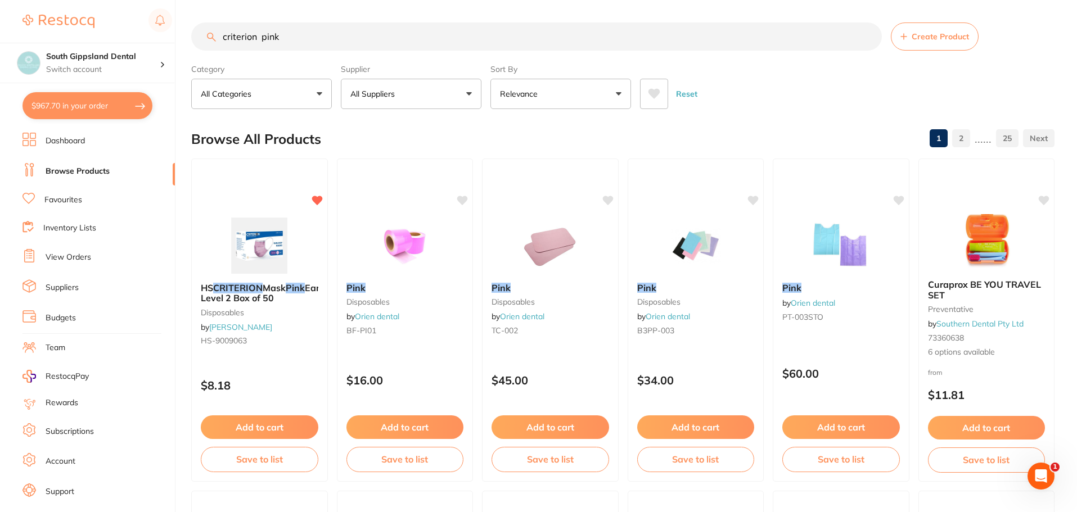
drag, startPoint x: 319, startPoint y: 37, endPoint x: 96, endPoint y: 39, distance: 223.3
click at [104, 39] on div "$967.70 South Gippsland Dental Switch account South Gippsland Dental Rapid Resp…" at bounding box center [538, 256] width 1077 height 512
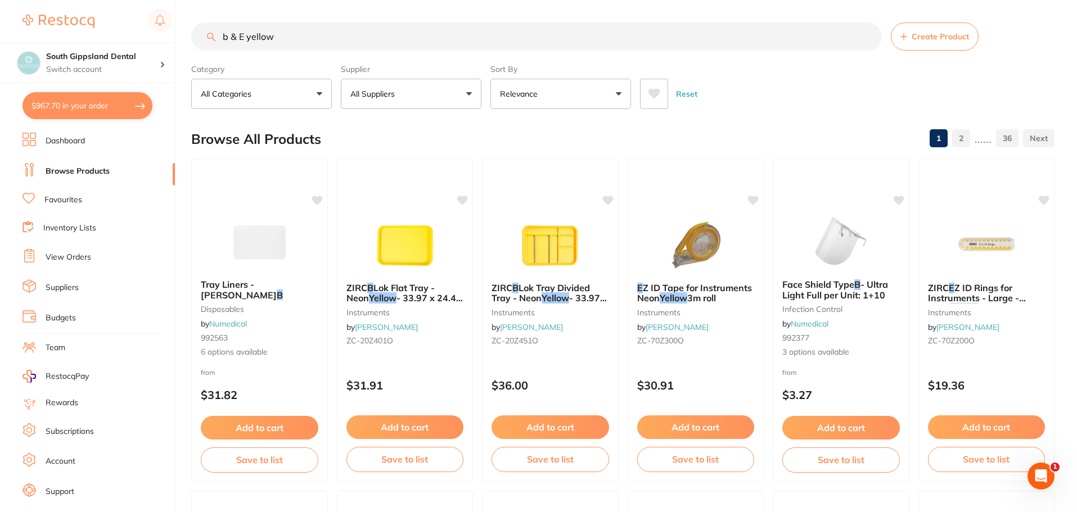
click at [238, 36] on input "b & E yellow" at bounding box center [536, 36] width 691 height 28
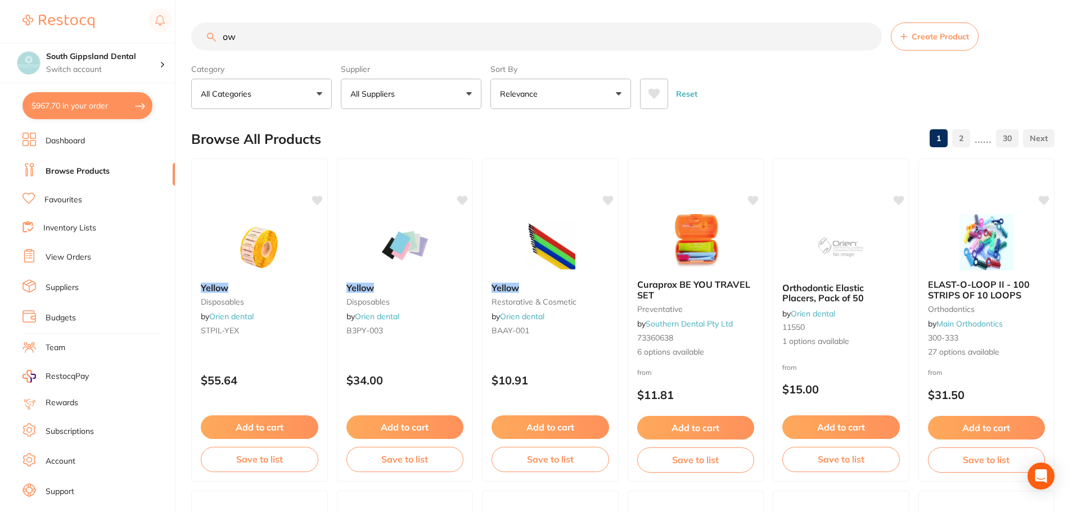
type input "w"
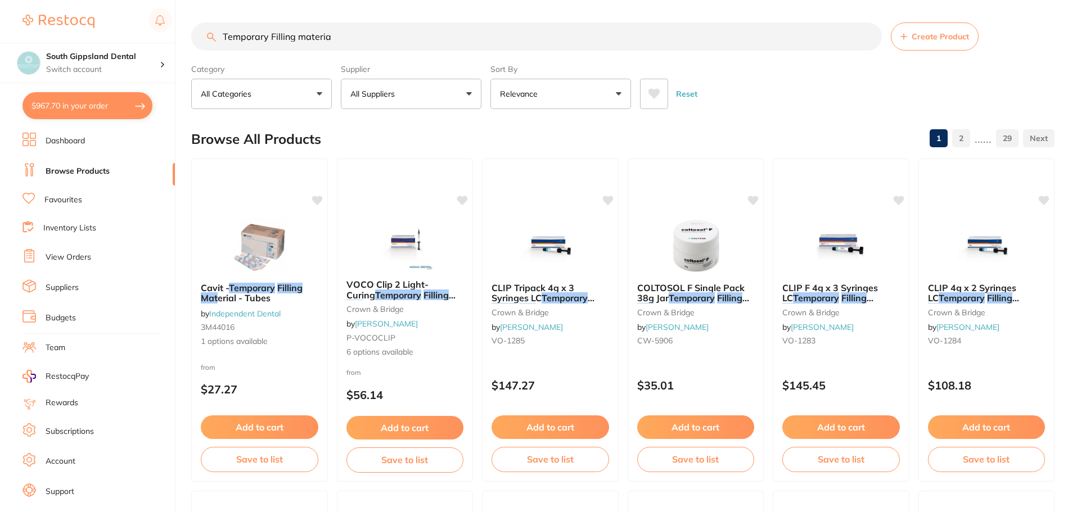
type input "Temporary Filling material"
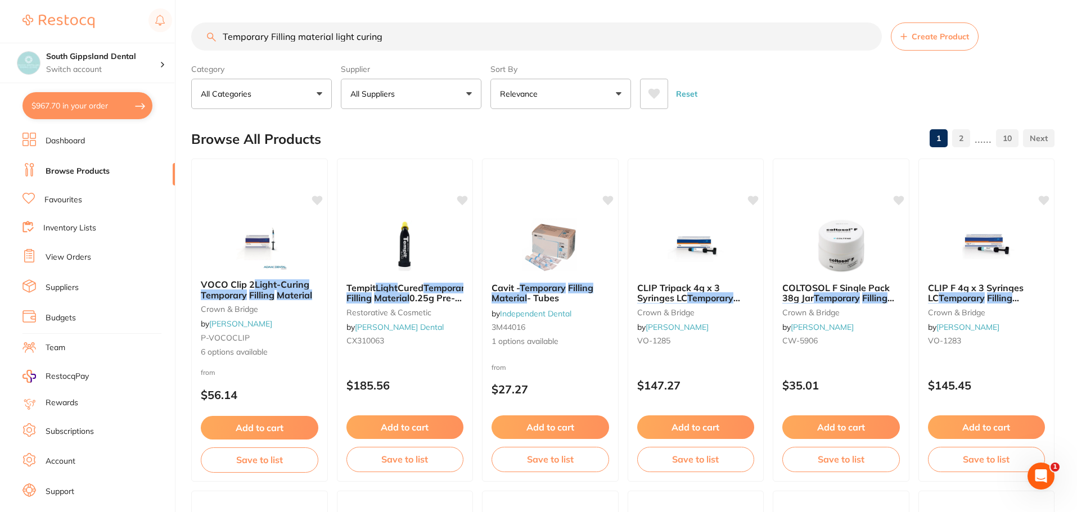
click at [354, 35] on input "Temporary Filling material light curing" at bounding box center [536, 36] width 691 height 28
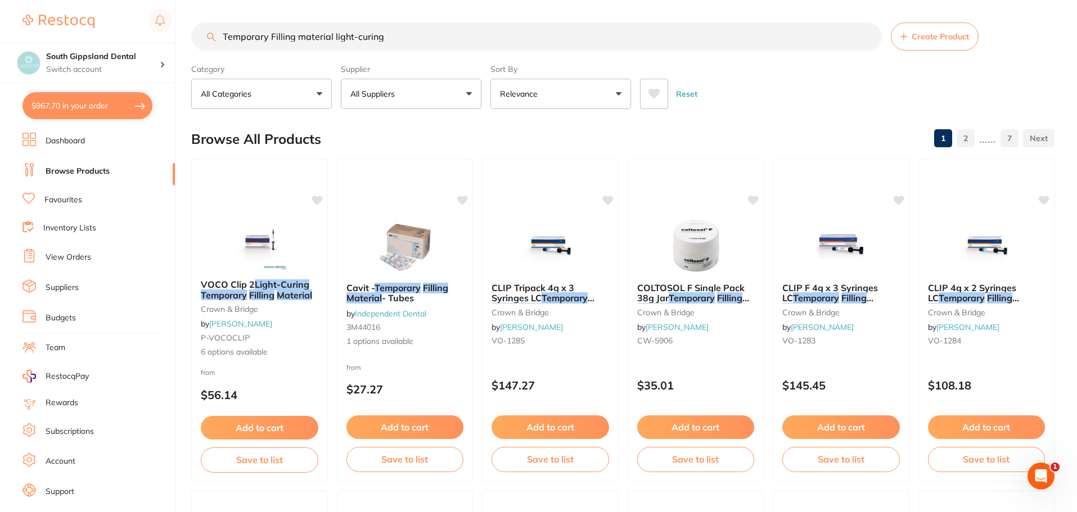
drag, startPoint x: 383, startPoint y: 35, endPoint x: 4, endPoint y: 4, distance: 379.9
click at [42, 15] on div "$967.70 South Gippsland Dental Switch account South Gippsland Dental Rapid Resp…" at bounding box center [538, 256] width 1077 height 512
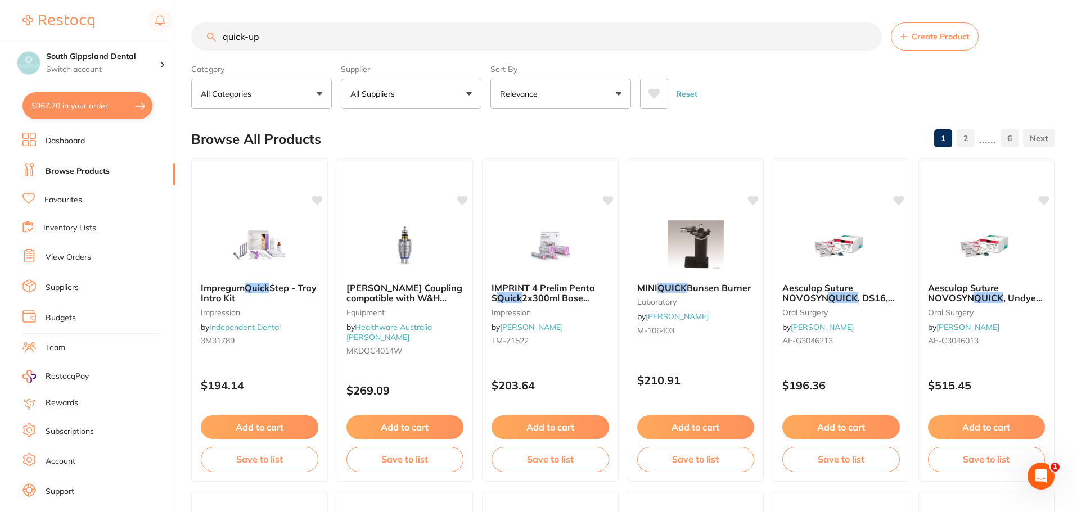
click at [224, 38] on input "quick-up" at bounding box center [536, 36] width 691 height 28
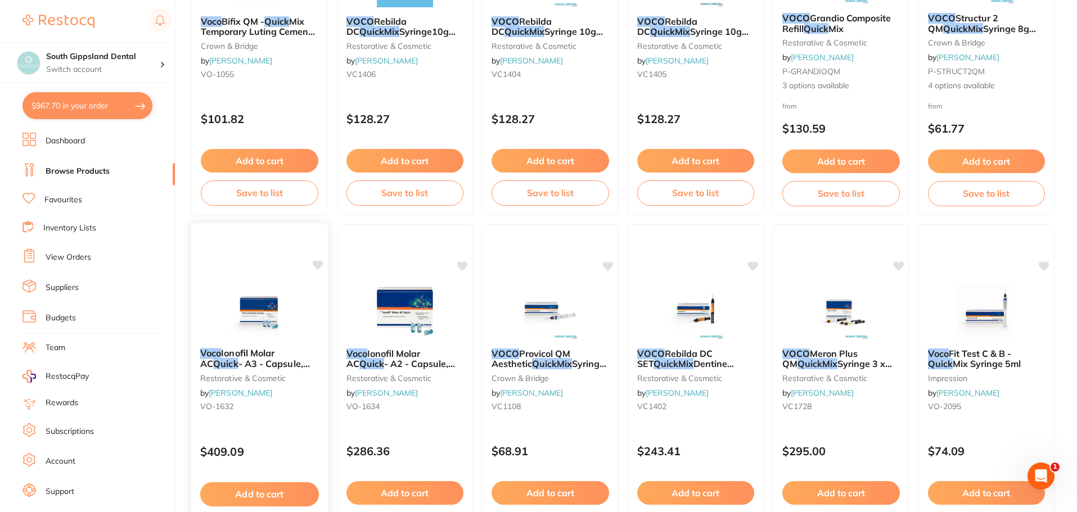
scroll to position [675, 0]
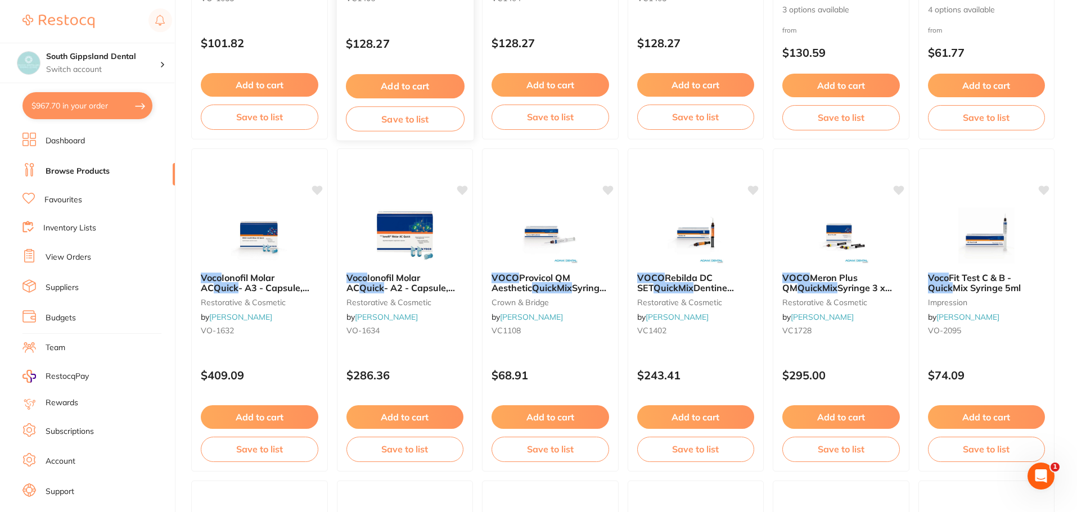
type input "voco quick-up"
